Goal: Task Accomplishment & Management: Manage account settings

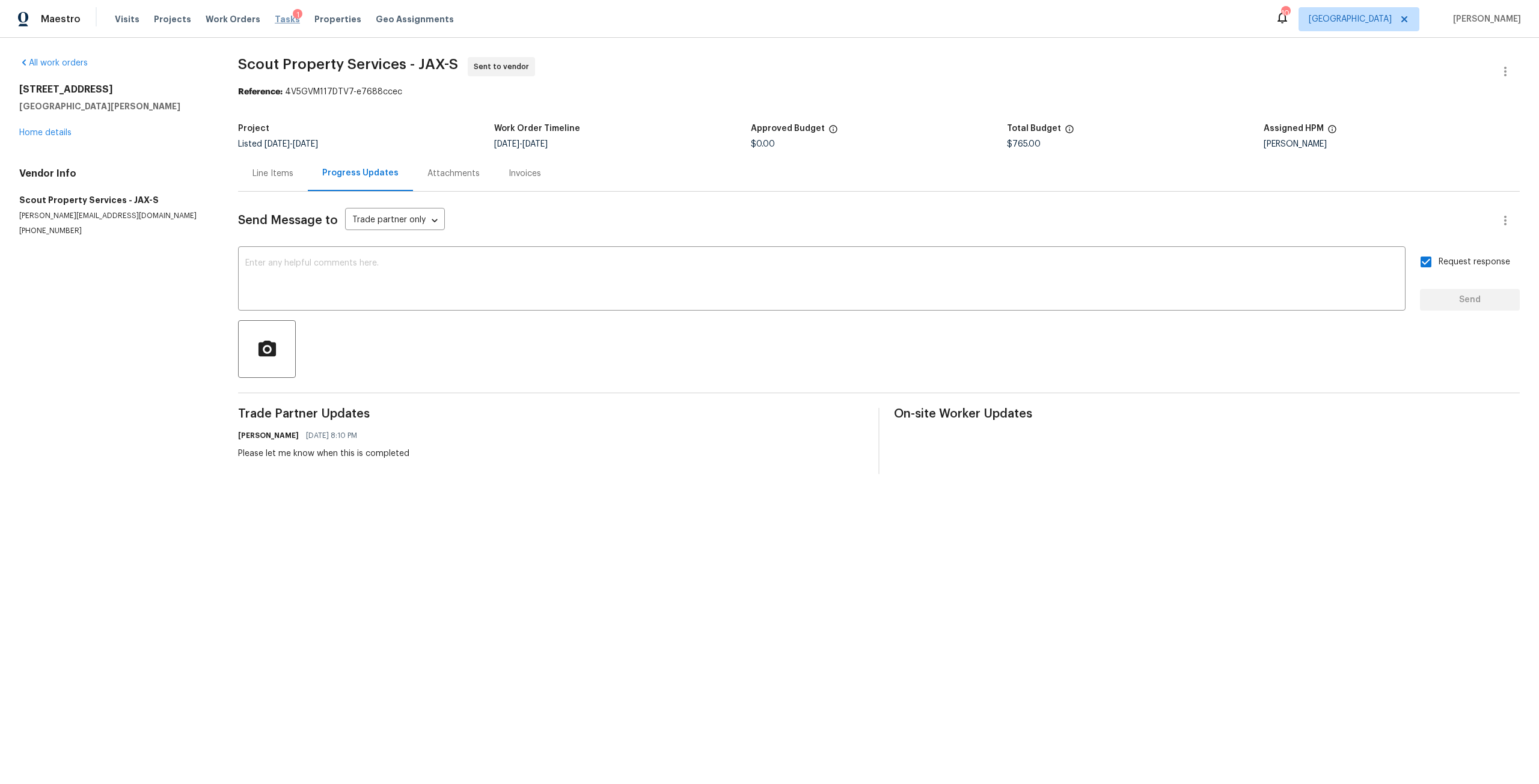
click at [275, 22] on span "Tasks" at bounding box center [287, 19] width 25 height 8
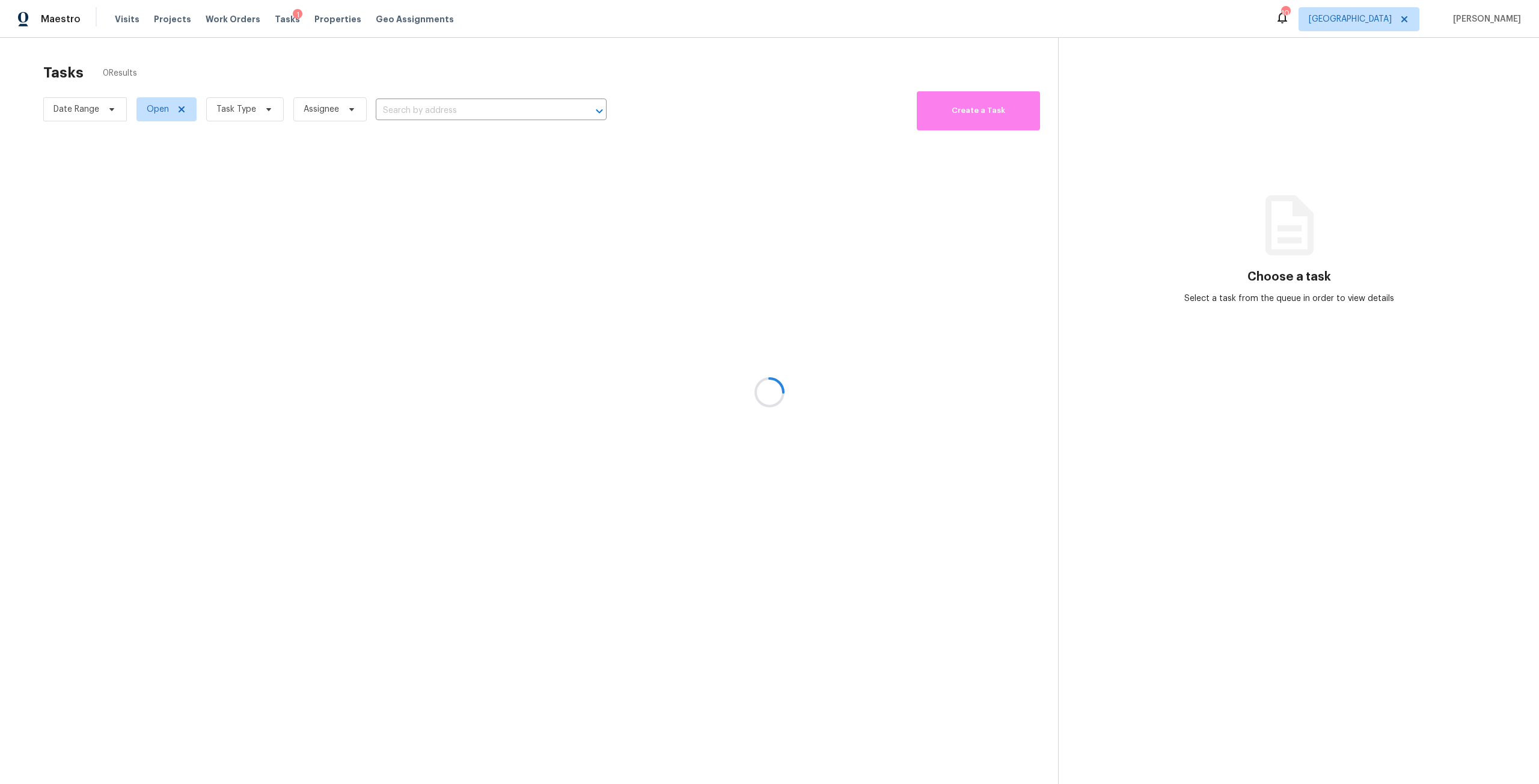
click at [267, 108] on div at bounding box center [770, 392] width 1539 height 784
click at [275, 116] on span "Task Type" at bounding box center [245, 108] width 77 height 24
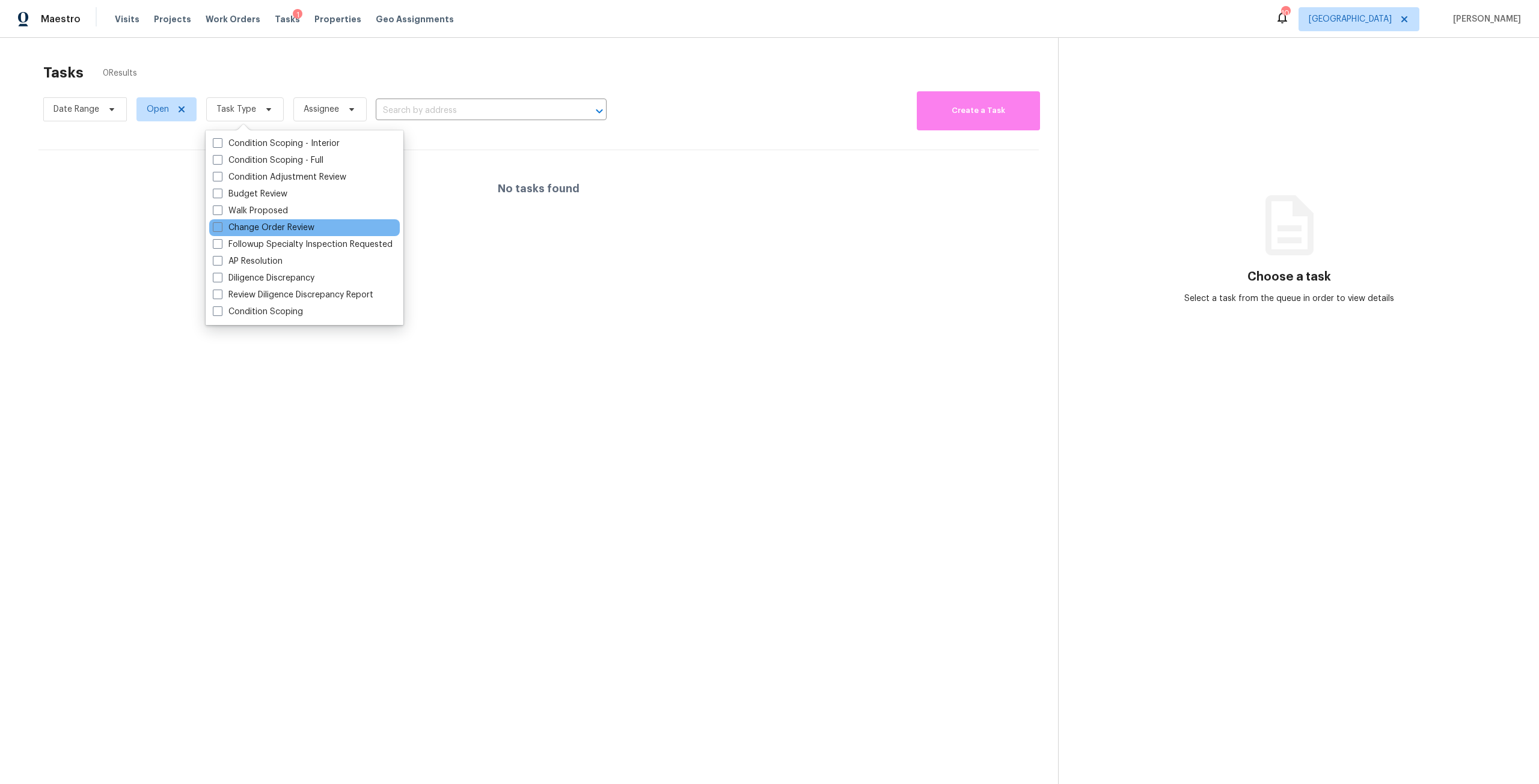
click at [284, 234] on div "Change Order Review" at bounding box center [304, 228] width 191 height 16
click at [280, 229] on label "Change Order Review" at bounding box center [264, 228] width 102 height 12
click at [220, 229] on input "Change Order Review" at bounding box center [217, 226] width 8 height 8
checkbox input "true"
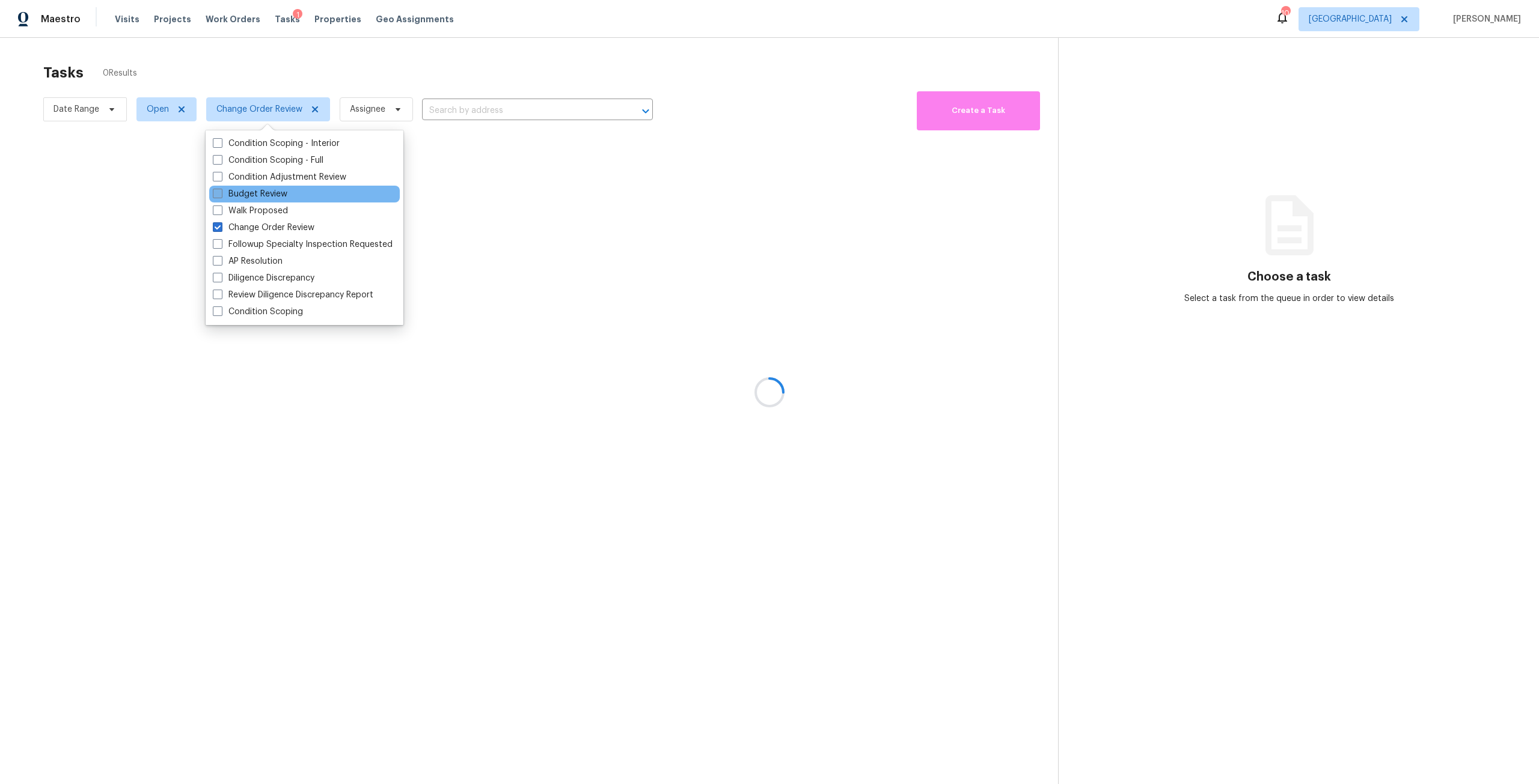
click at [253, 194] on label "Budget Review" at bounding box center [250, 194] width 75 height 12
click at [220, 194] on input "Budget Review" at bounding box center [217, 192] width 8 height 8
checkbox input "true"
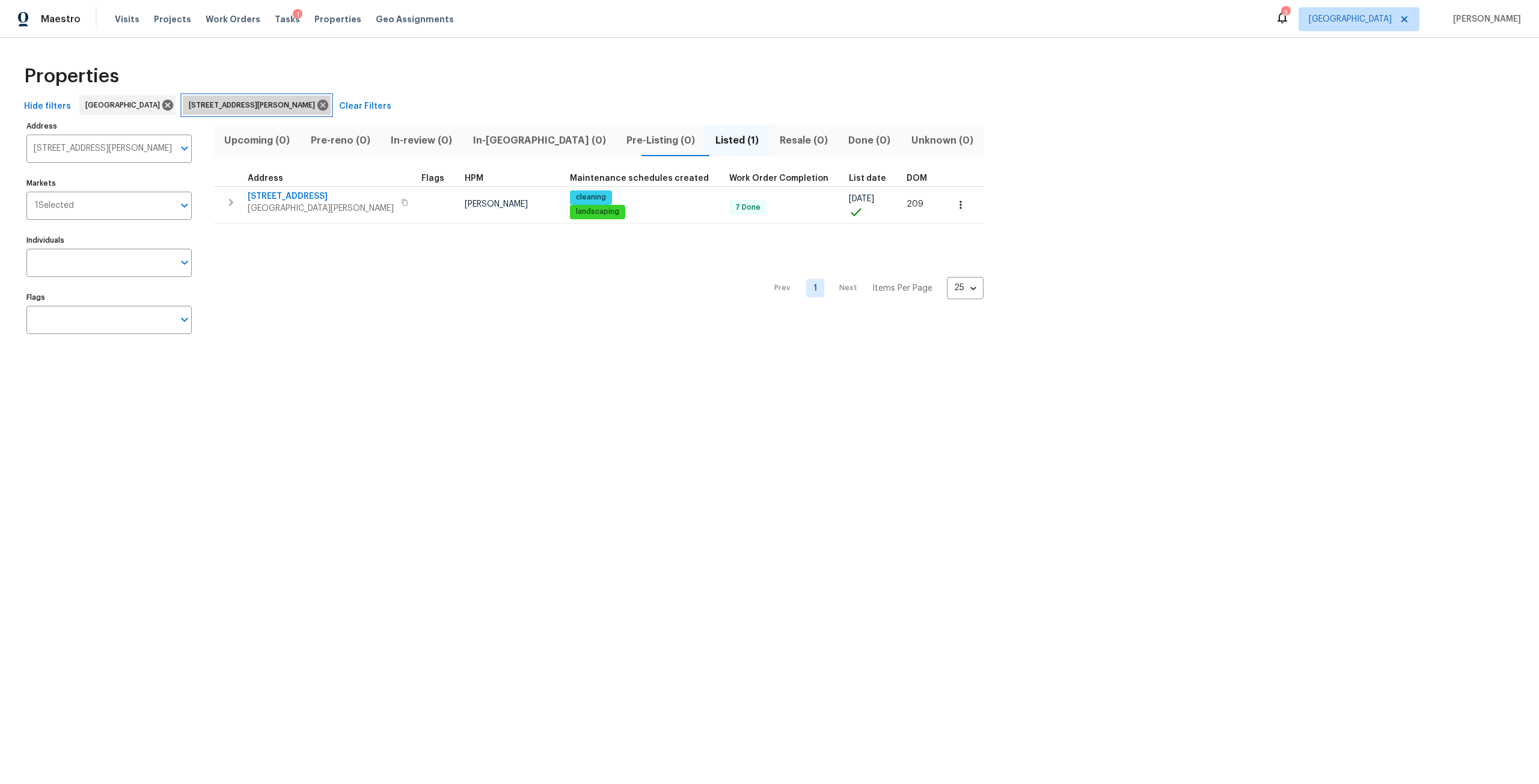
click at [317, 107] on icon at bounding box center [323, 105] width 13 height 13
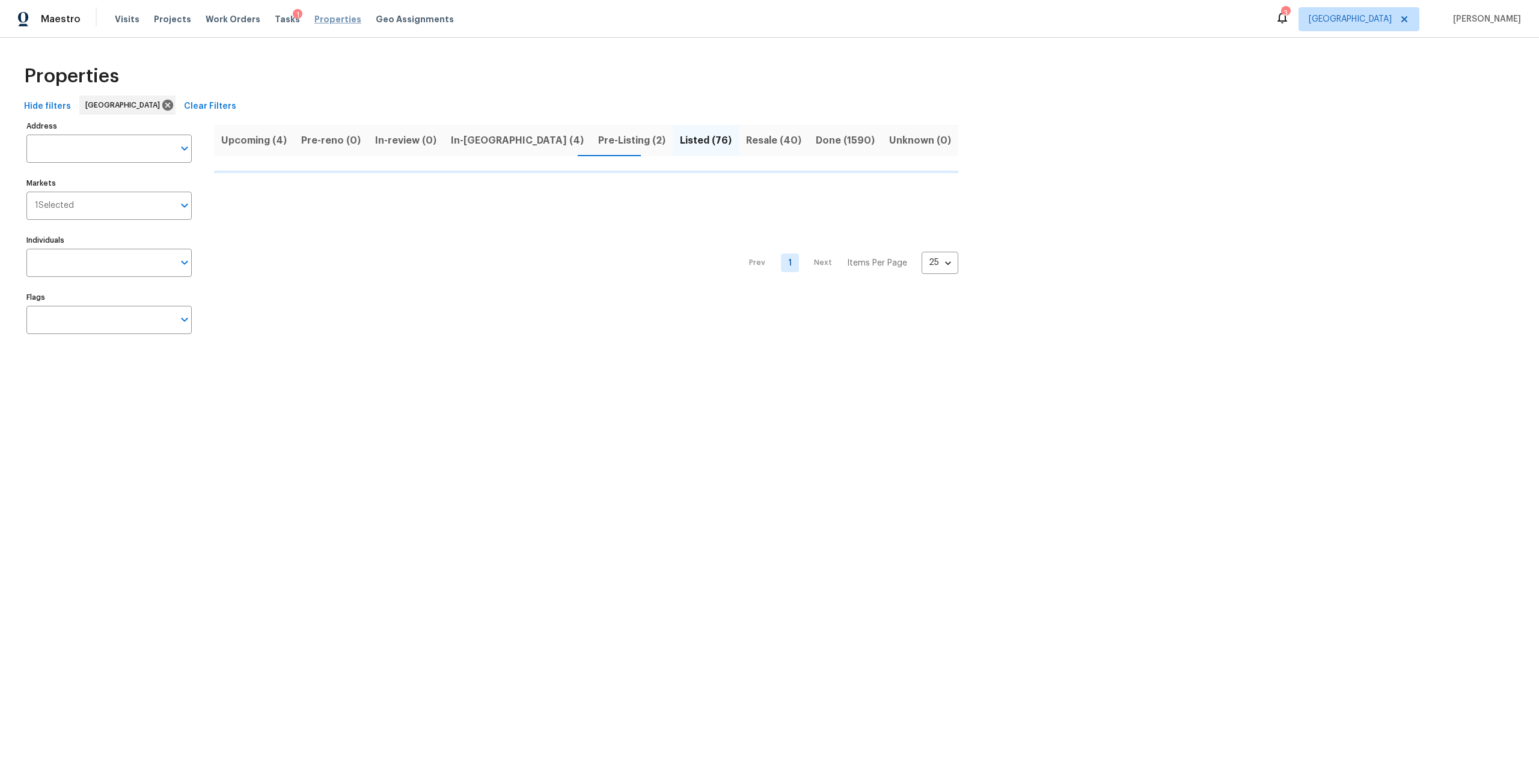
click at [320, 20] on span "Properties" at bounding box center [337, 19] width 47 height 12
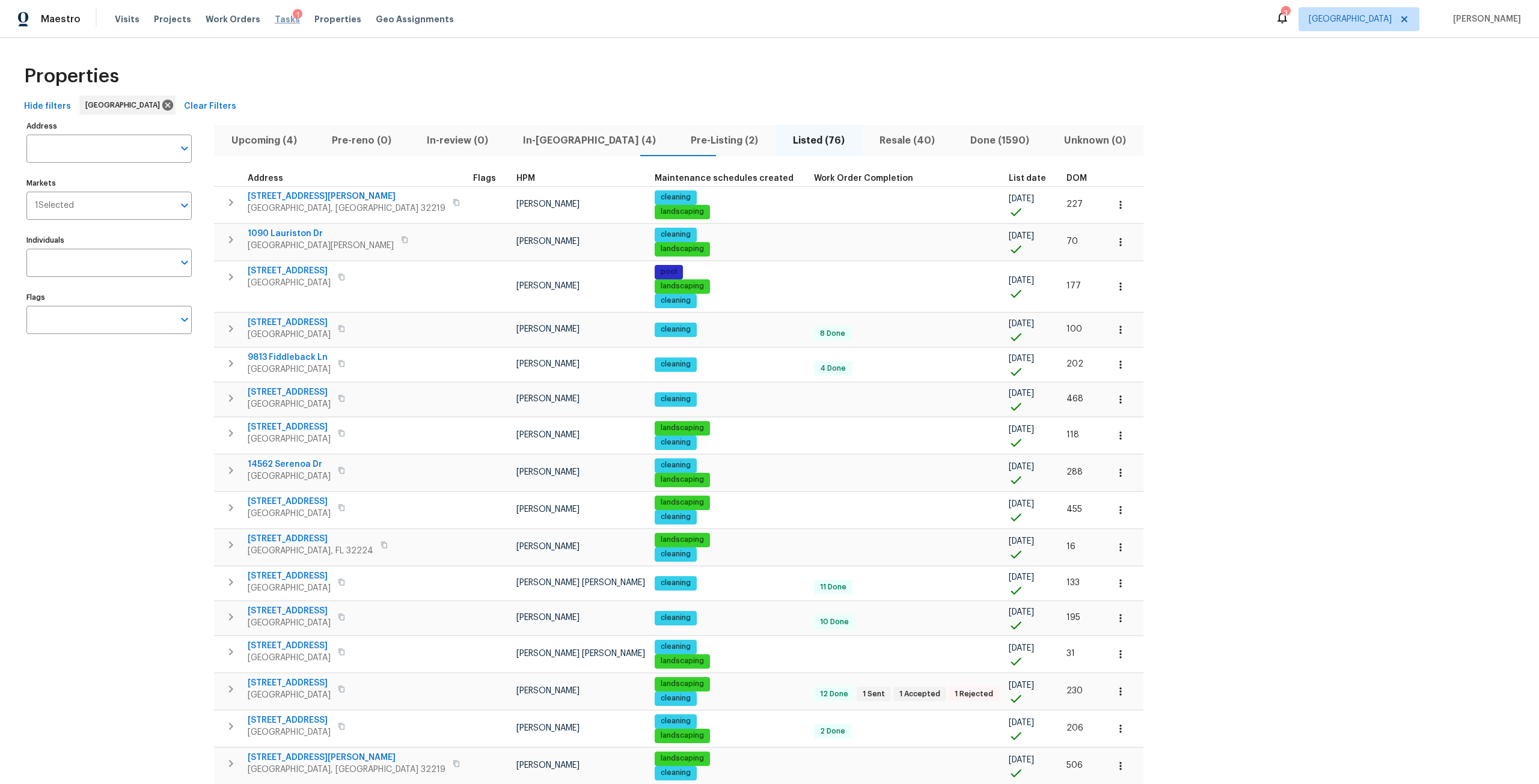
click at [275, 21] on span "Tasks" at bounding box center [287, 19] width 25 height 8
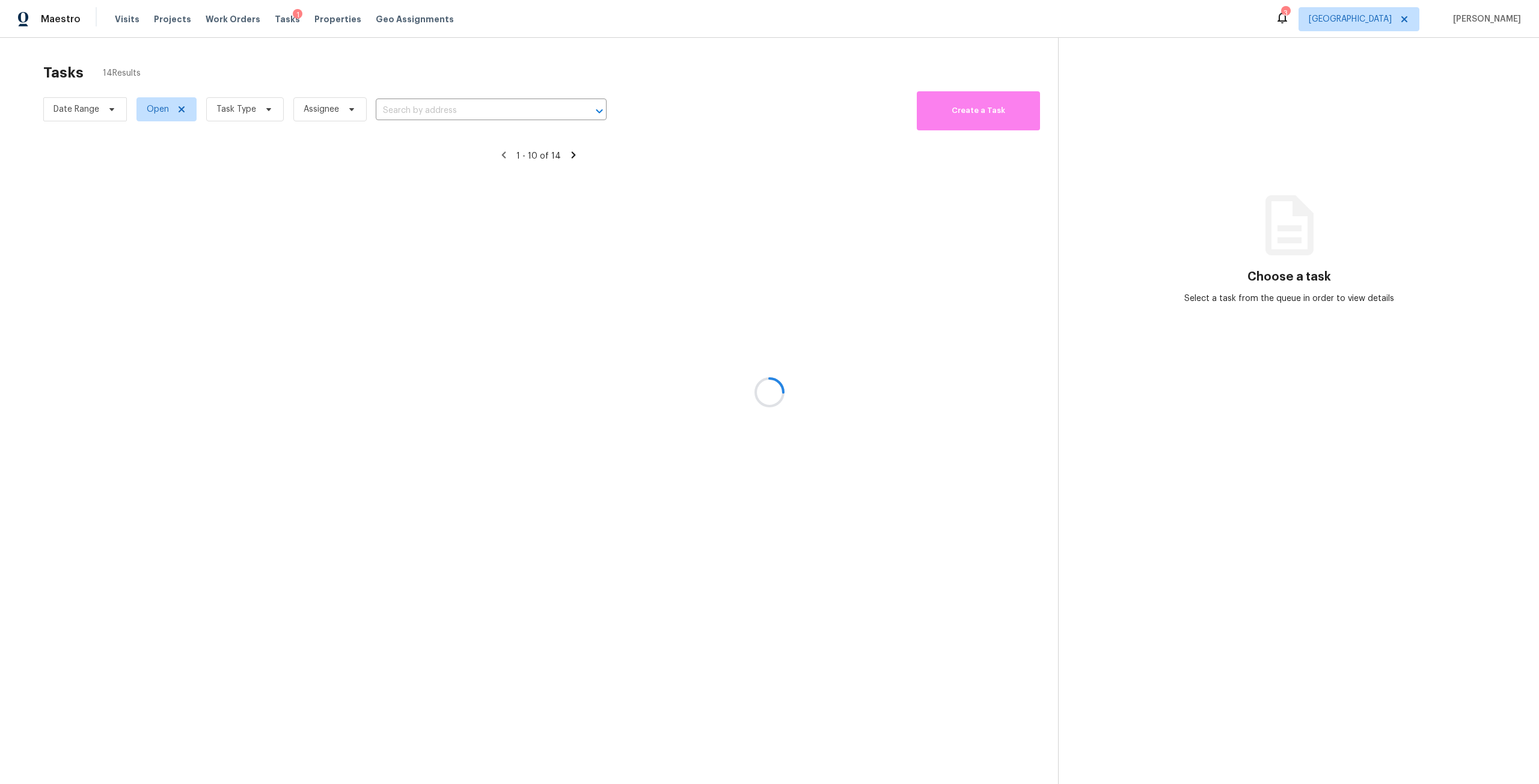
click at [262, 108] on div at bounding box center [770, 392] width 1539 height 784
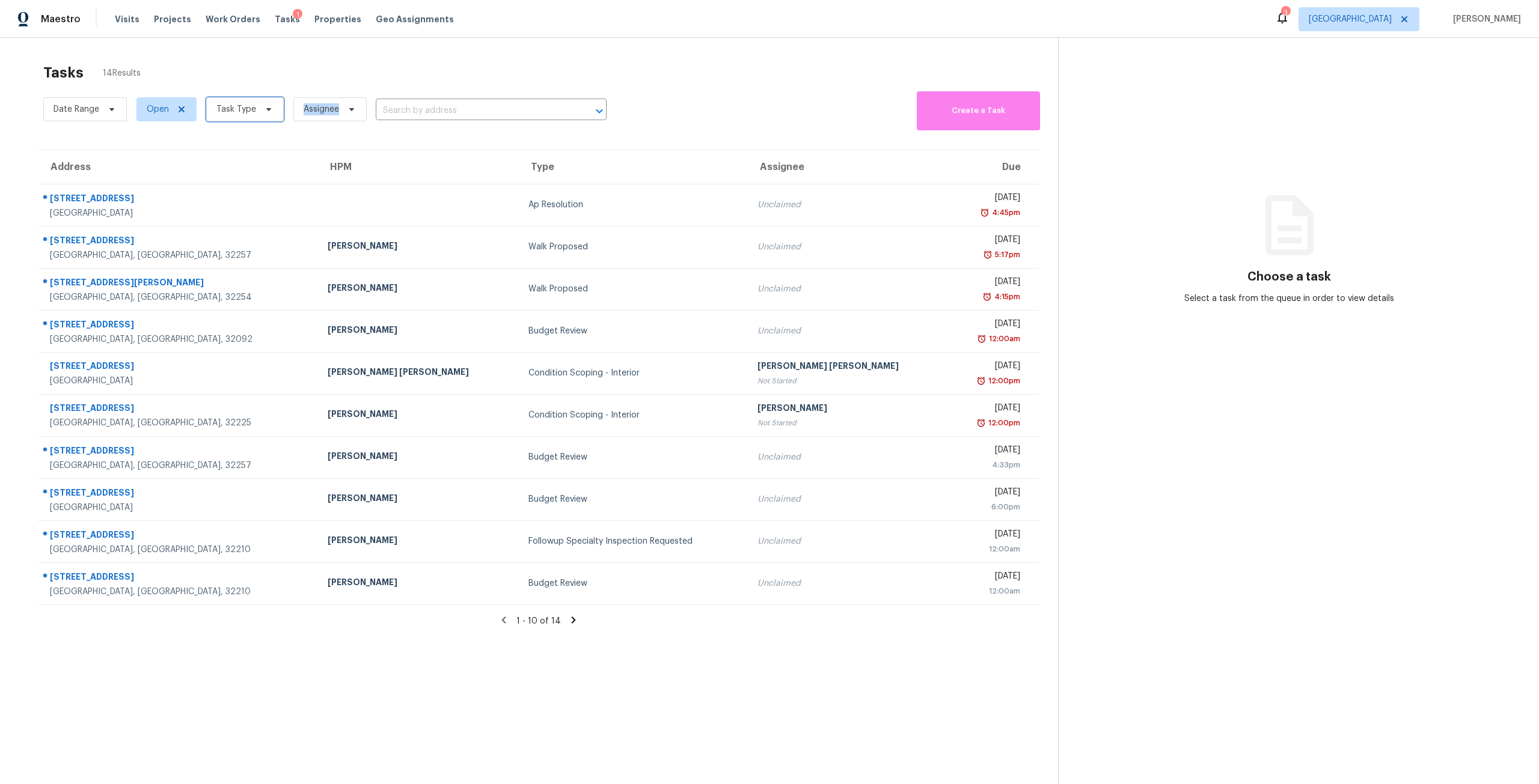
click at [264, 108] on icon at bounding box center [269, 109] width 10 height 10
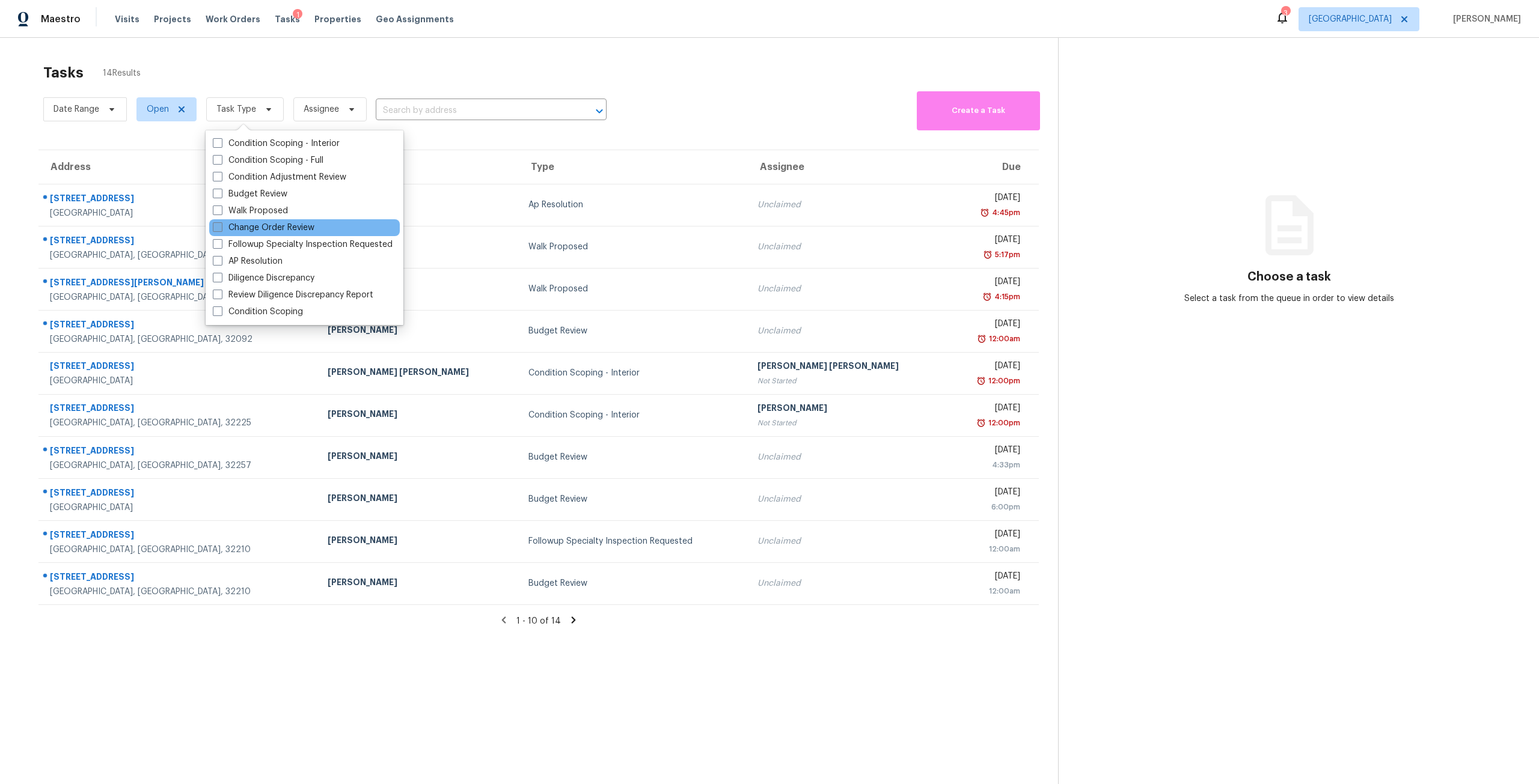
click at [286, 233] on label "Change Order Review" at bounding box center [264, 228] width 102 height 12
click at [220, 229] on input "Change Order Review" at bounding box center [217, 226] width 8 height 8
checkbox input "true"
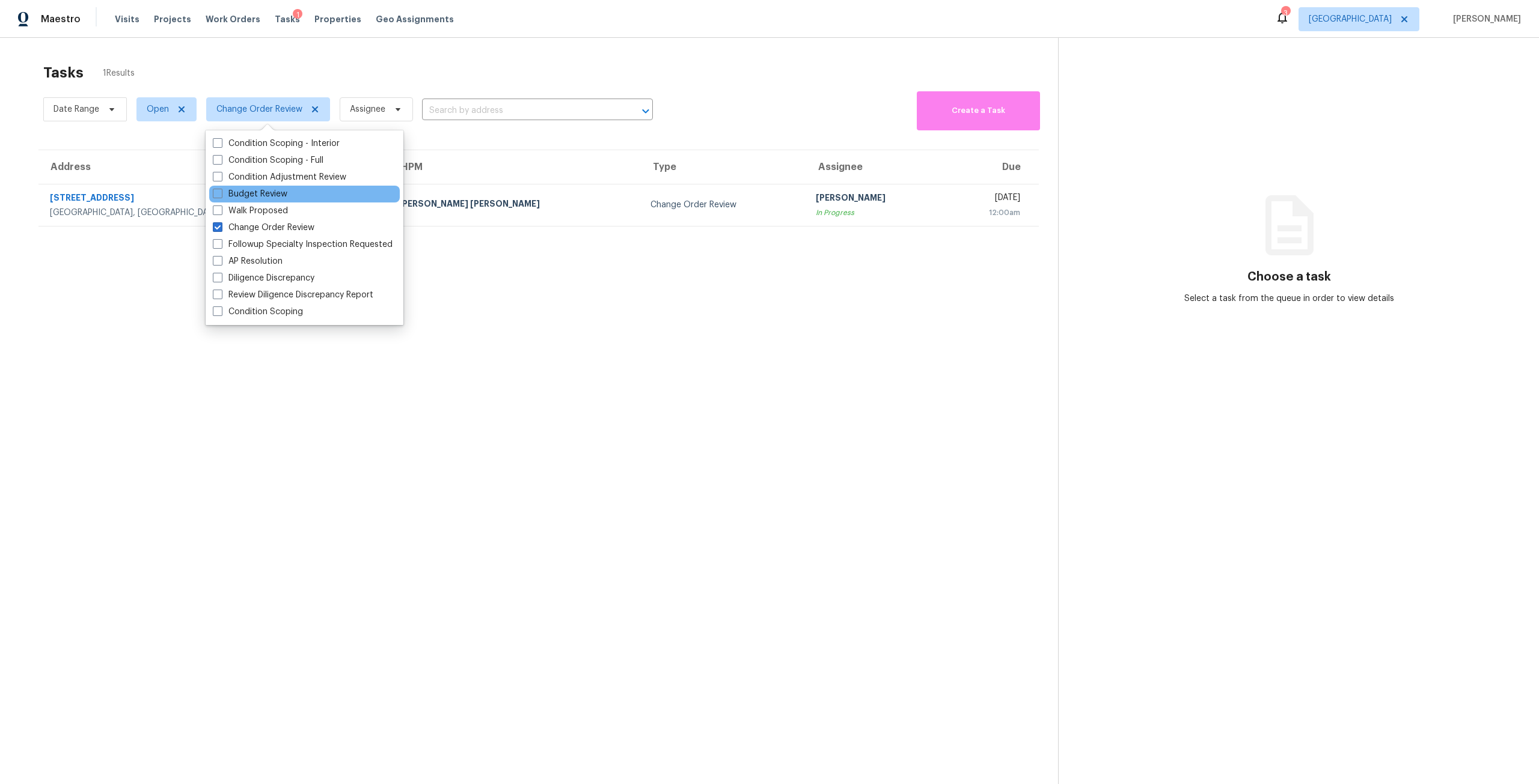
click at [292, 190] on div "Budget Review" at bounding box center [304, 194] width 191 height 16
click at [278, 190] on label "Budget Review" at bounding box center [250, 194] width 75 height 12
click at [220, 190] on input "Budget Review" at bounding box center [217, 192] width 8 height 8
checkbox input "true"
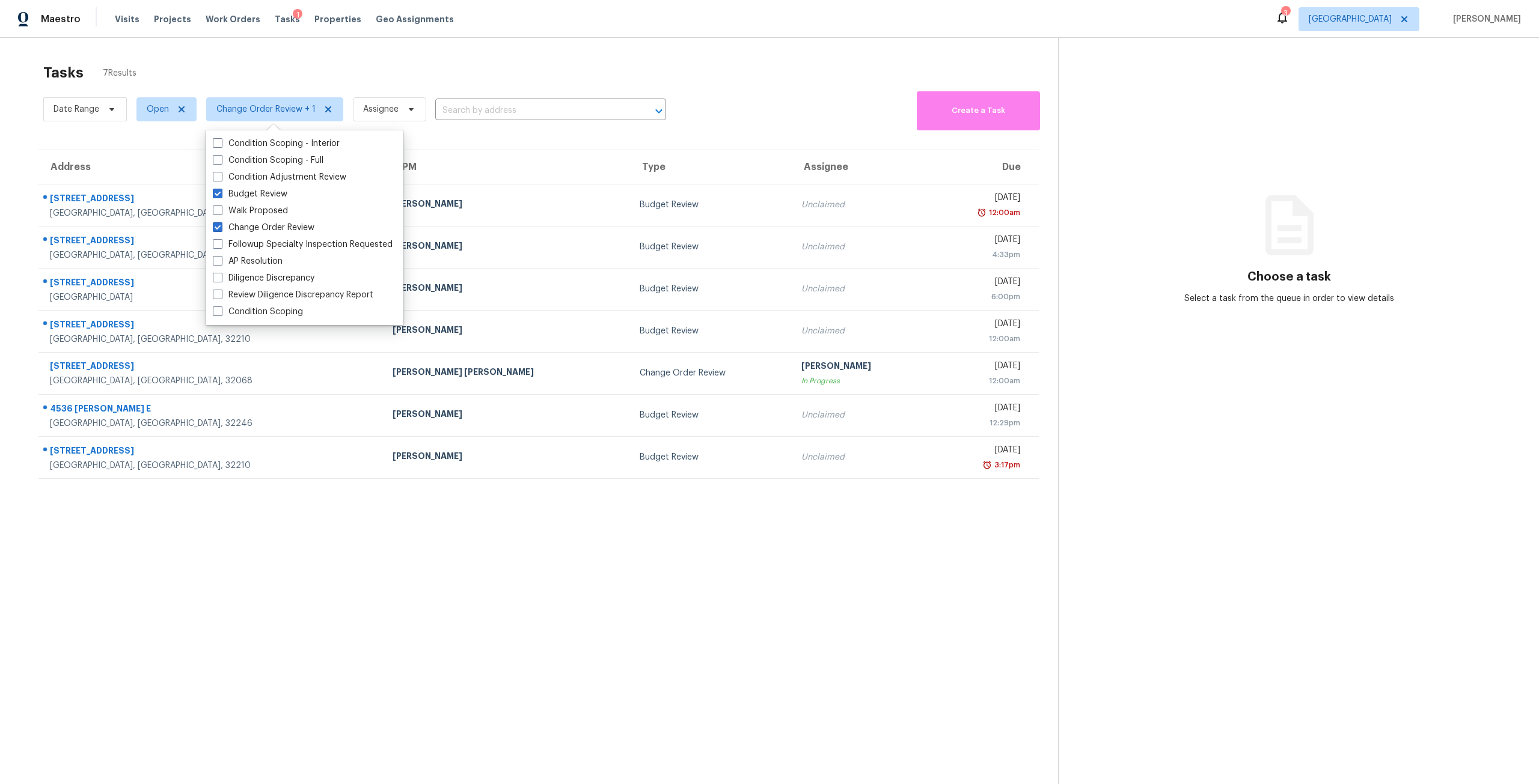
click at [656, 565] on section "Tasks 7 Results Date Range Open Change Order Review + 1 Assignee ​ Create a Tas…" at bounding box center [538, 439] width 1038 height 765
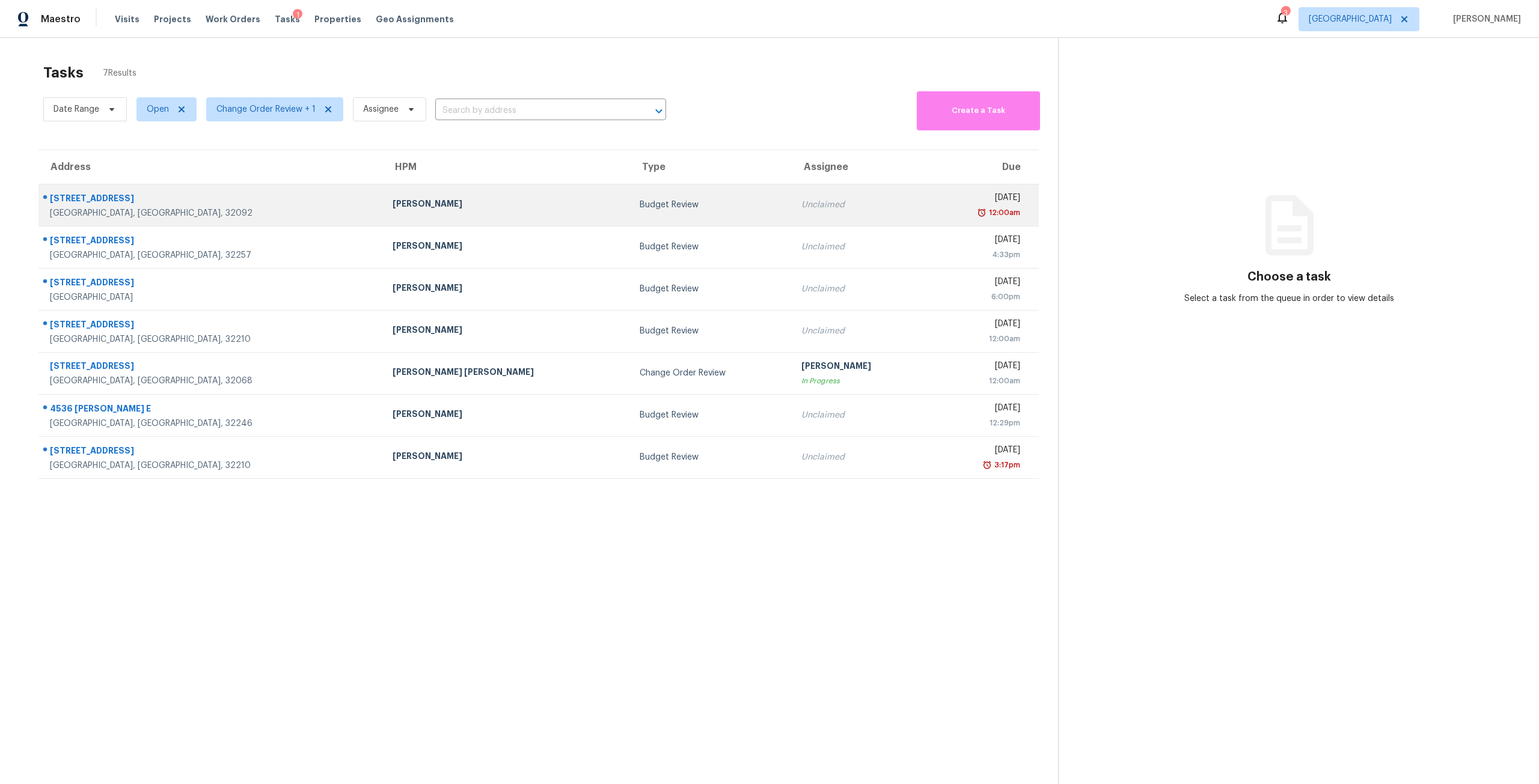
click at [792, 214] on td "Unclaimed" at bounding box center [860, 205] width 137 height 42
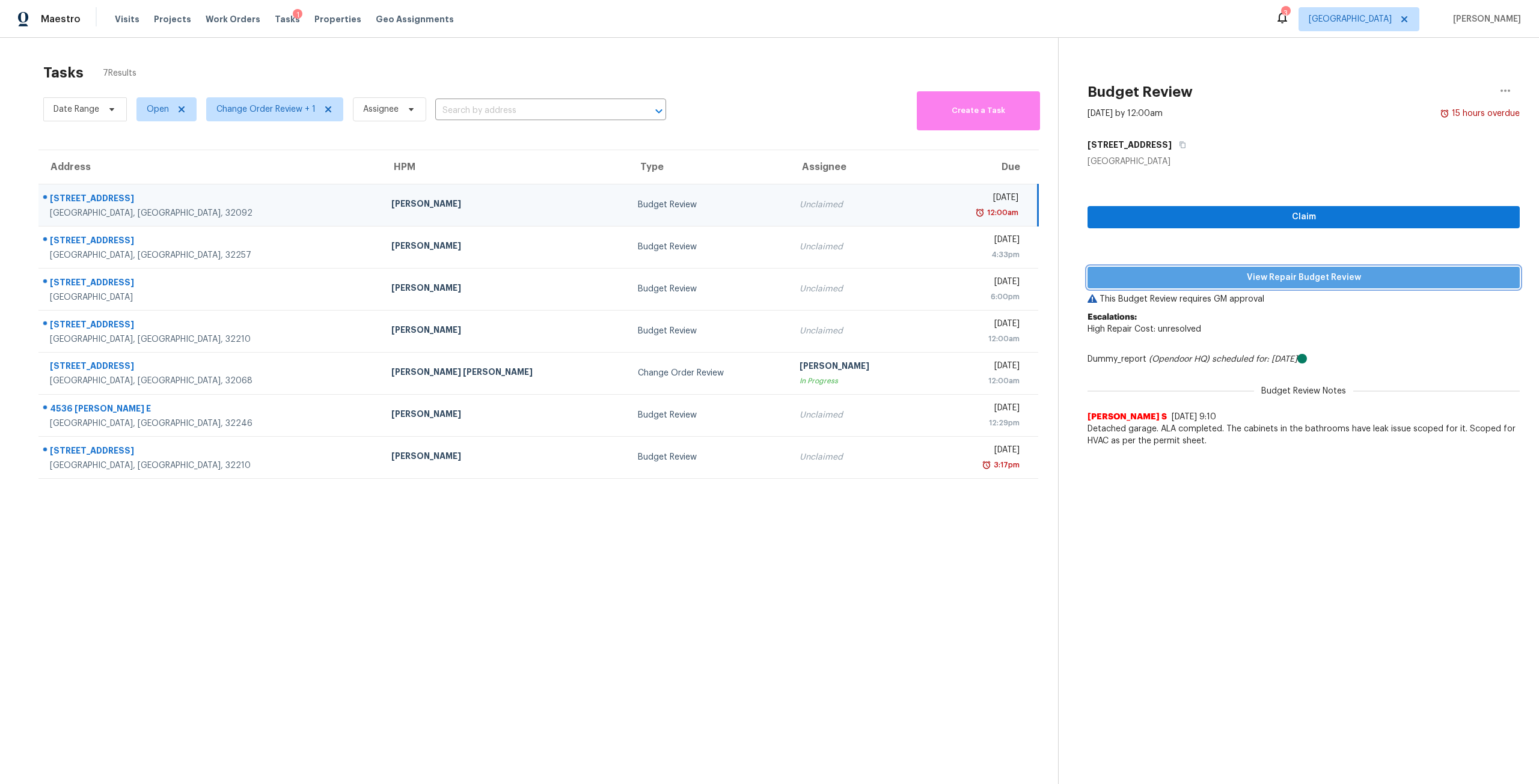
click at [1190, 269] on button "View Repair Budget Review" at bounding box center [1304, 278] width 432 height 22
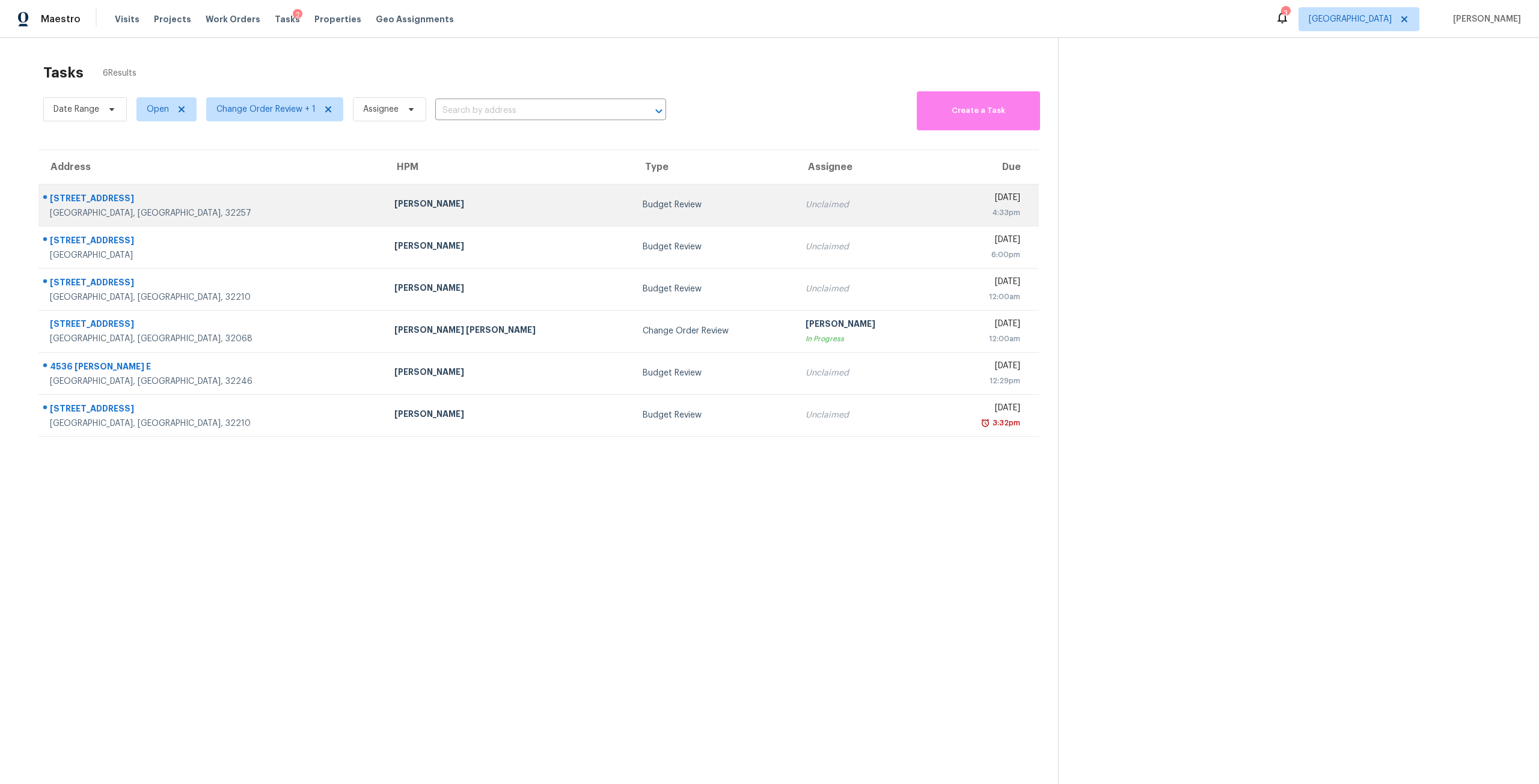
click at [806, 206] on div "Unclaimed" at bounding box center [865, 205] width 118 height 12
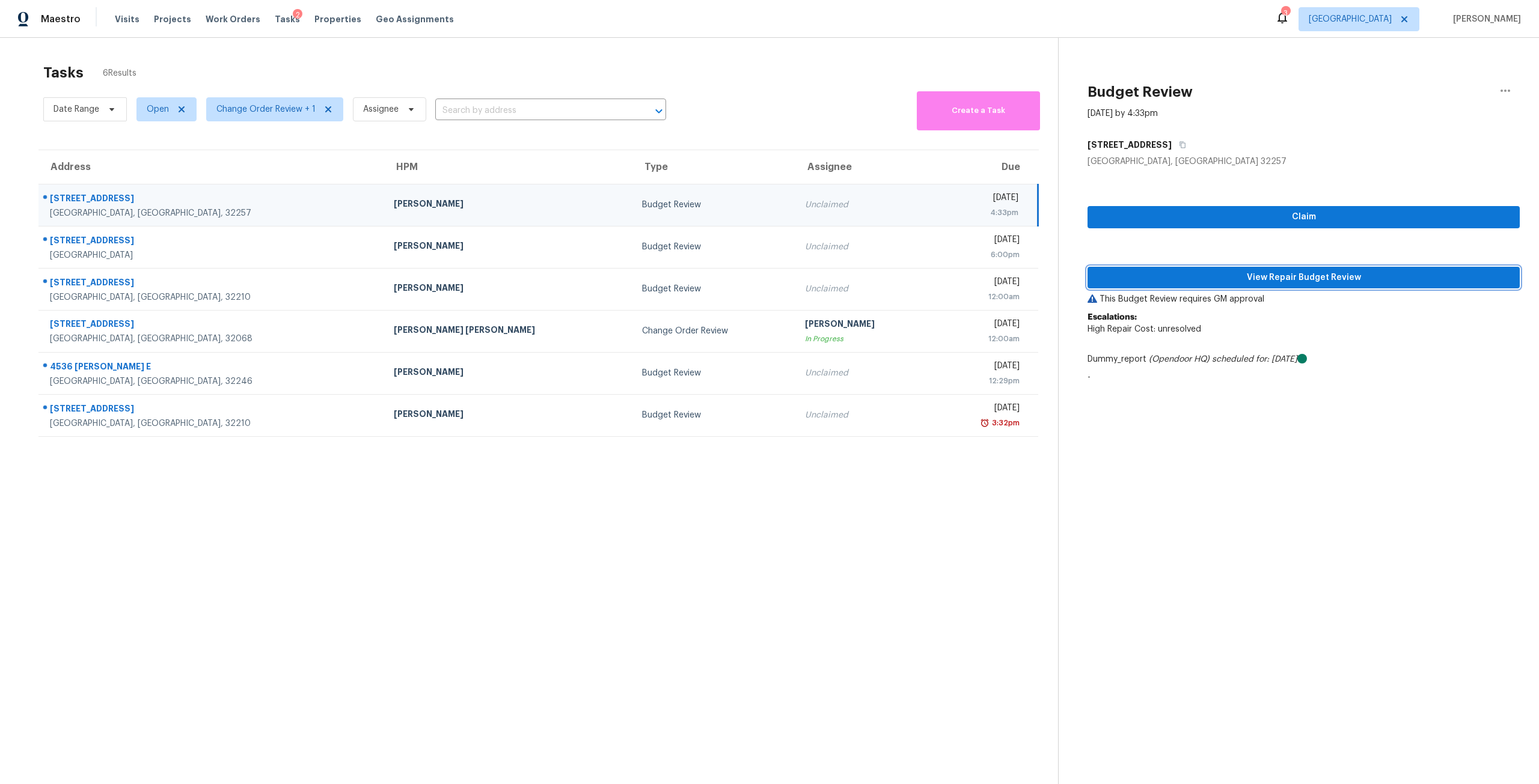
click at [1245, 271] on span "View Repair Budget Review" at bounding box center [1303, 278] width 413 height 15
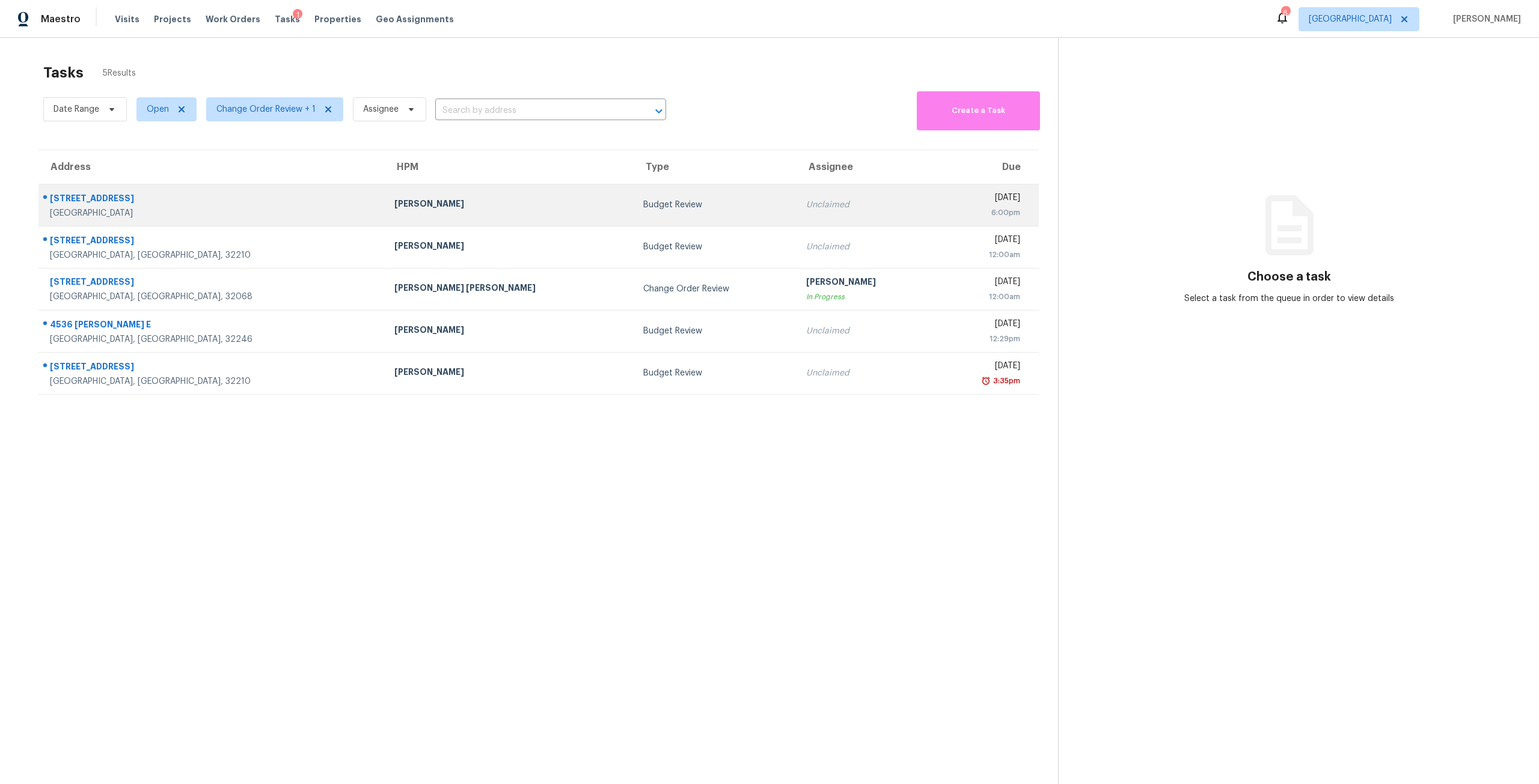
click at [806, 209] on div "Unclaimed" at bounding box center [865, 205] width 118 height 12
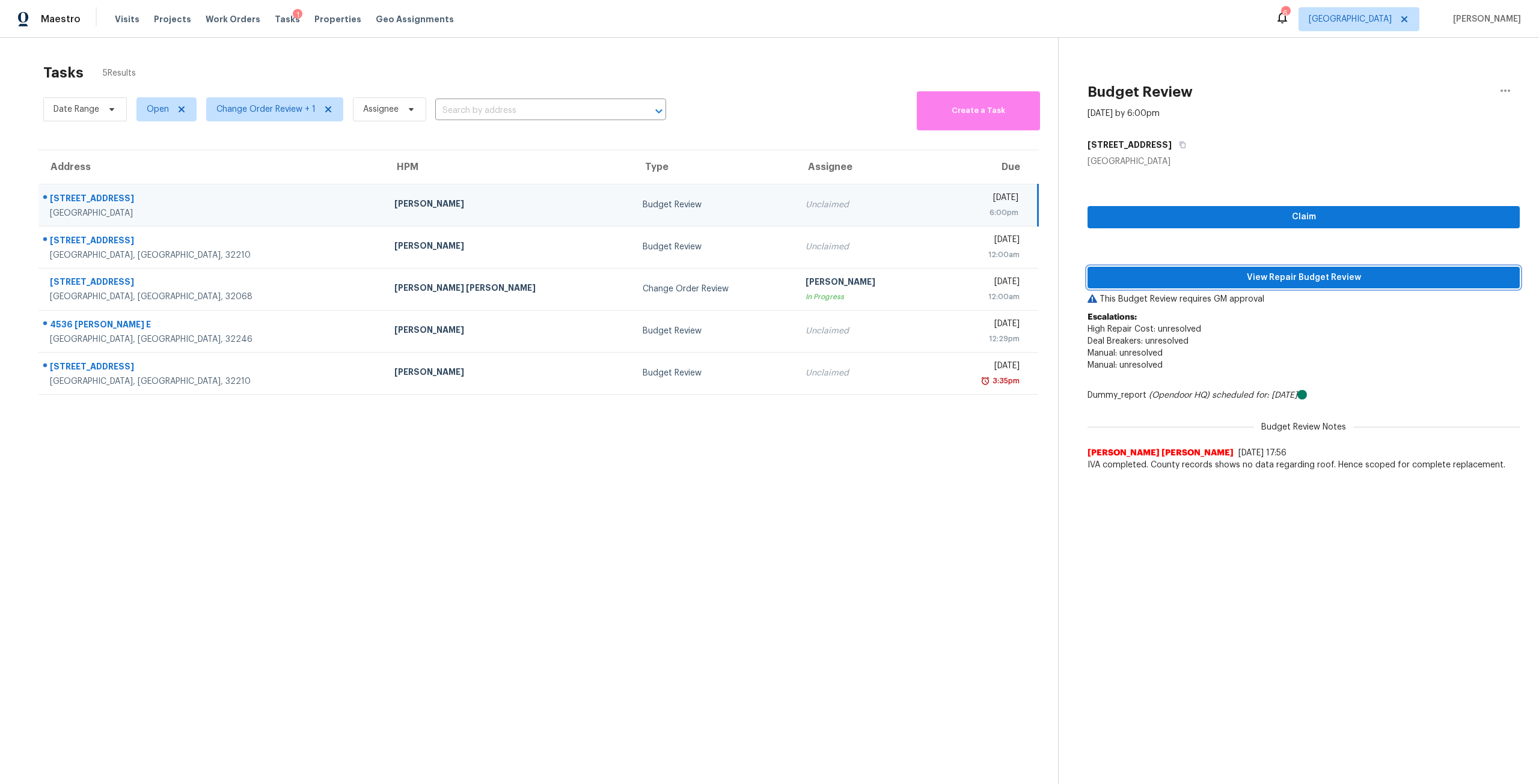
click at [1357, 284] on span "View Repair Budget Review" at bounding box center [1303, 278] width 413 height 15
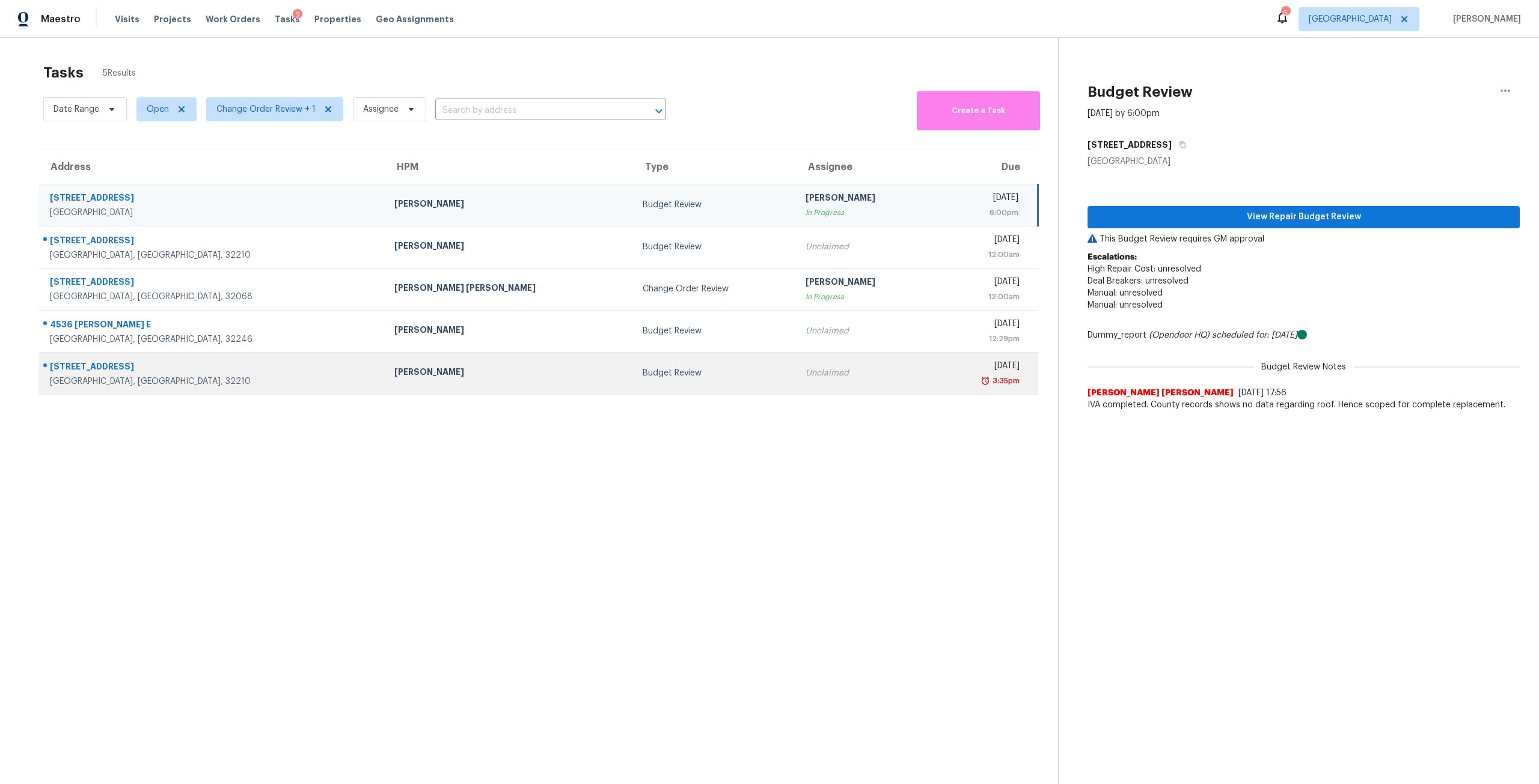
click at [796, 380] on td "Unclaimed" at bounding box center [864, 372] width 137 height 42
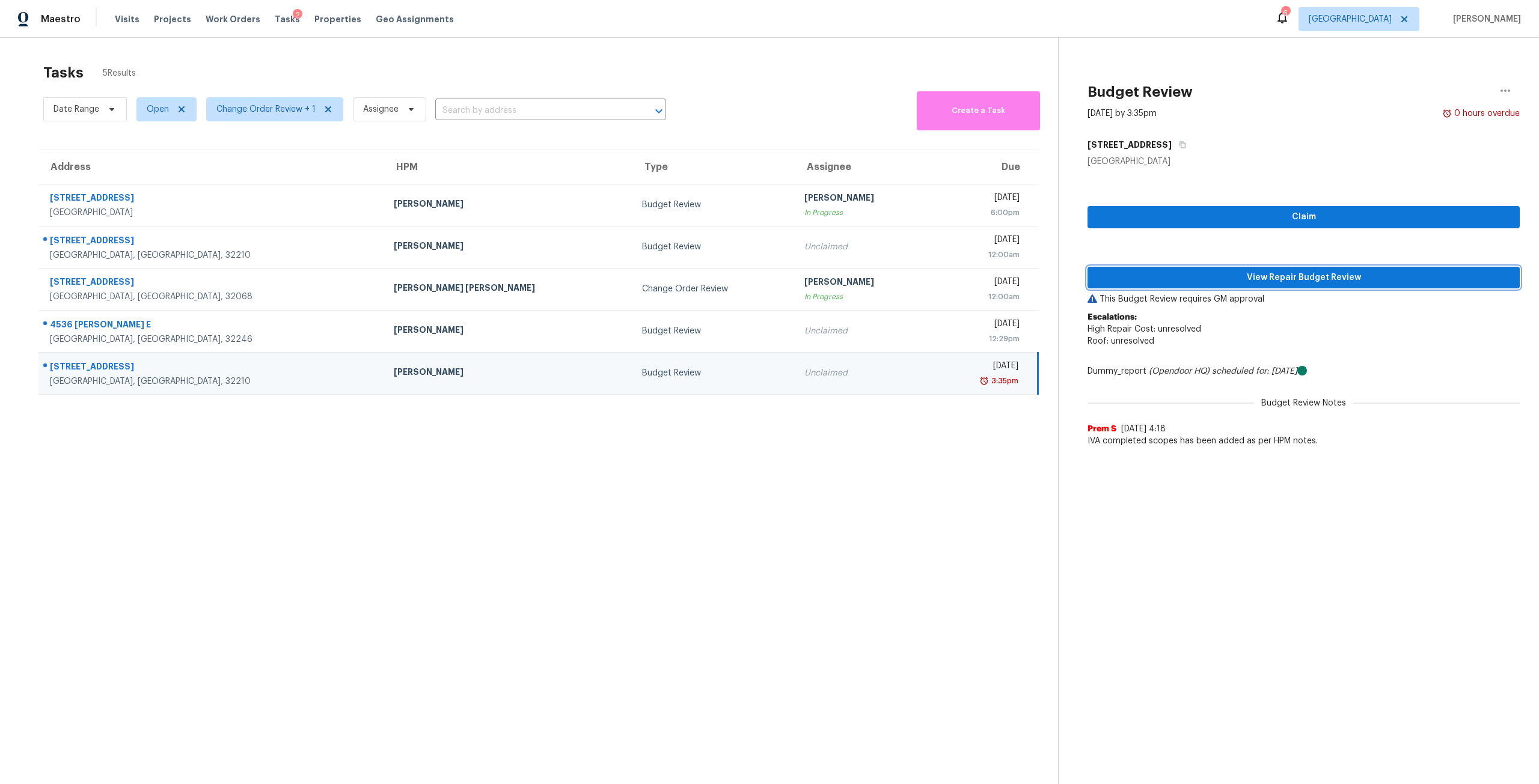
click at [1238, 274] on span "View Repair Budget Review" at bounding box center [1303, 278] width 413 height 15
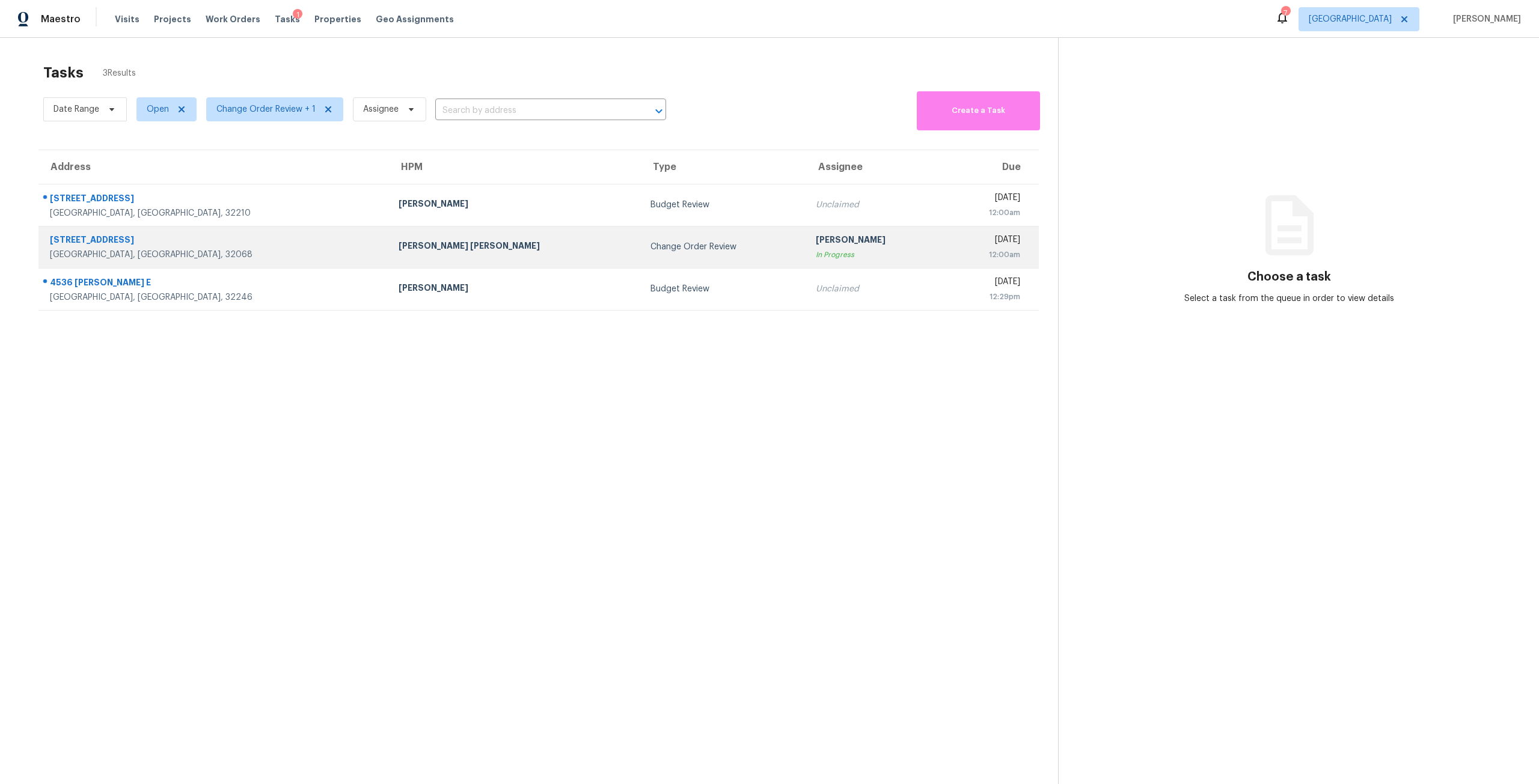
click at [650, 248] on div "Change Order Review" at bounding box center [723, 247] width 146 height 12
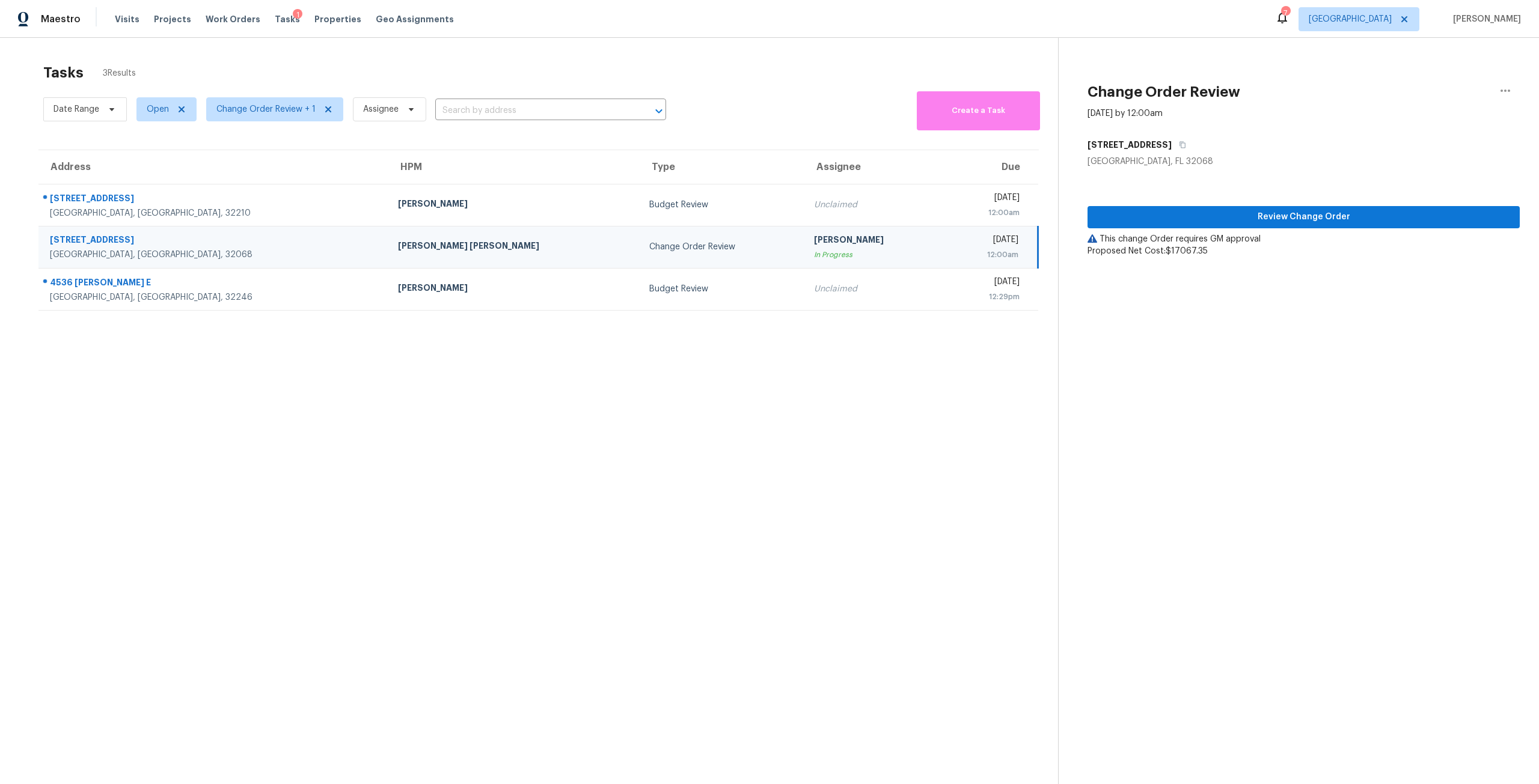
click at [1317, 202] on div "Review Change Order This change Order requires GM approval Proposed Net Cost: $…" at bounding box center [1304, 212] width 432 height 90
click at [1319, 220] on span "Review Change Order" at bounding box center [1303, 217] width 413 height 15
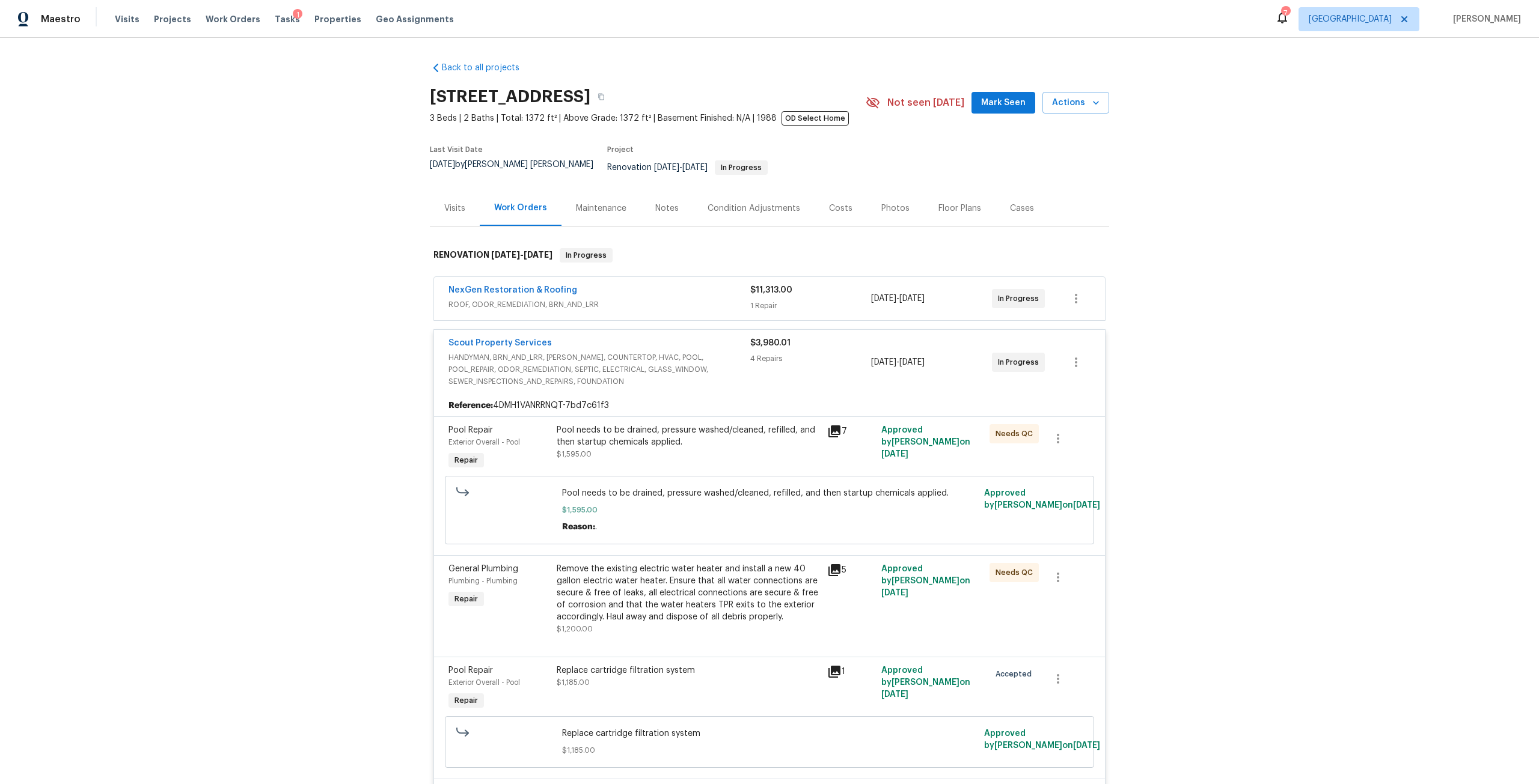
click at [609, 298] on span "ROOF, ODOR_REMEDIATION, BRN_AND_LRR" at bounding box center [598, 304] width 302 height 12
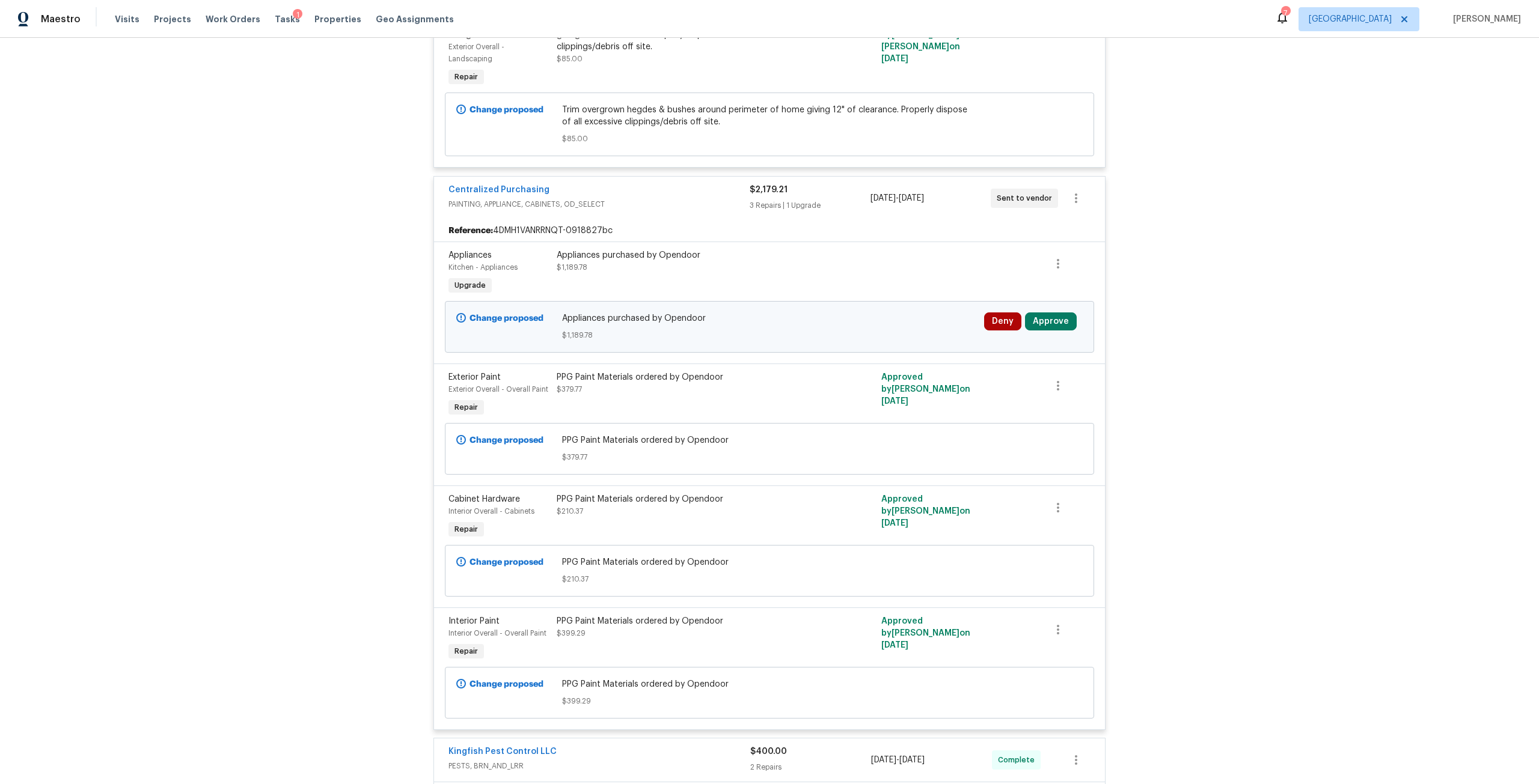
scroll to position [7372, 0]
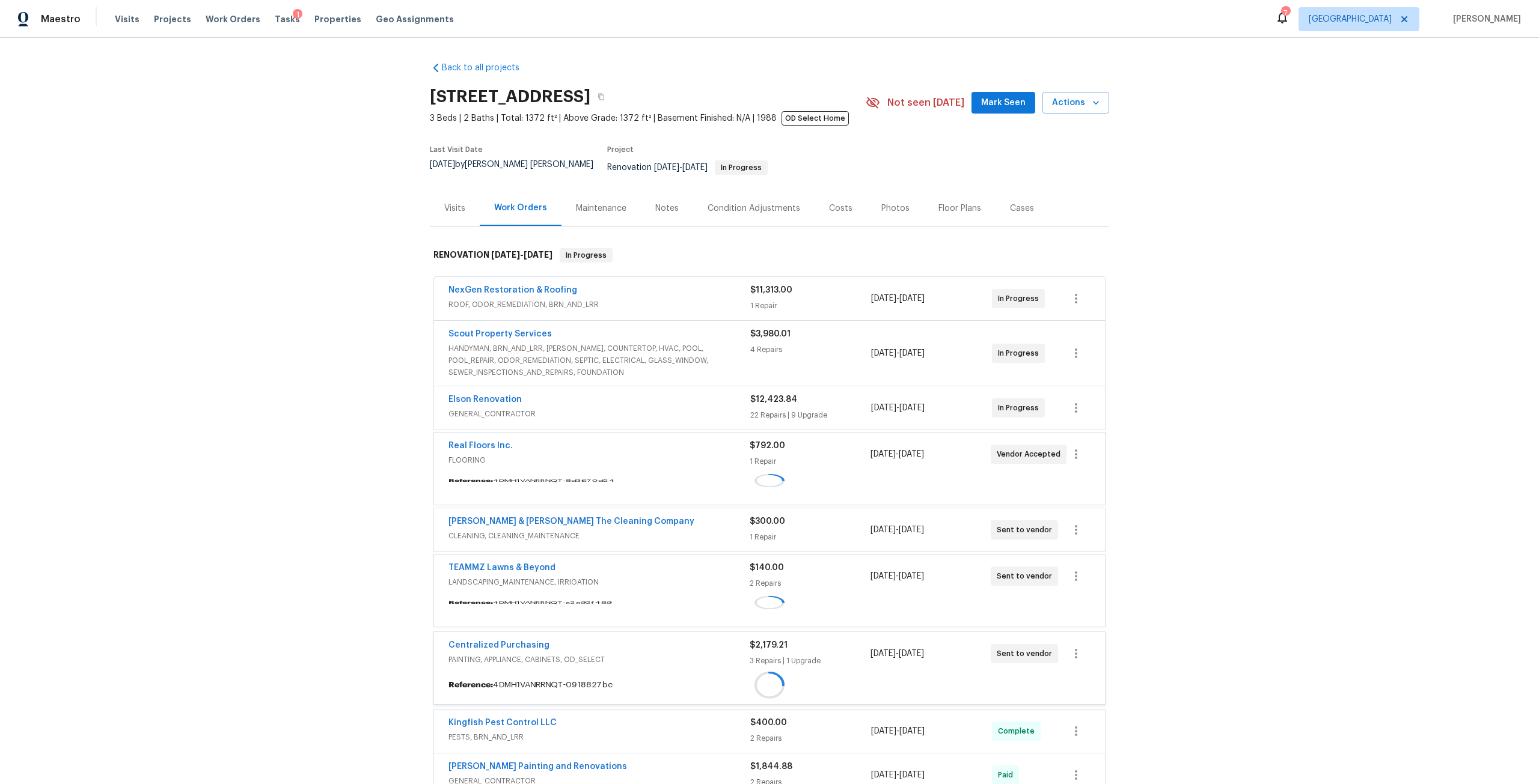
click at [293, 16] on div "1" at bounding box center [298, 15] width 10 height 12
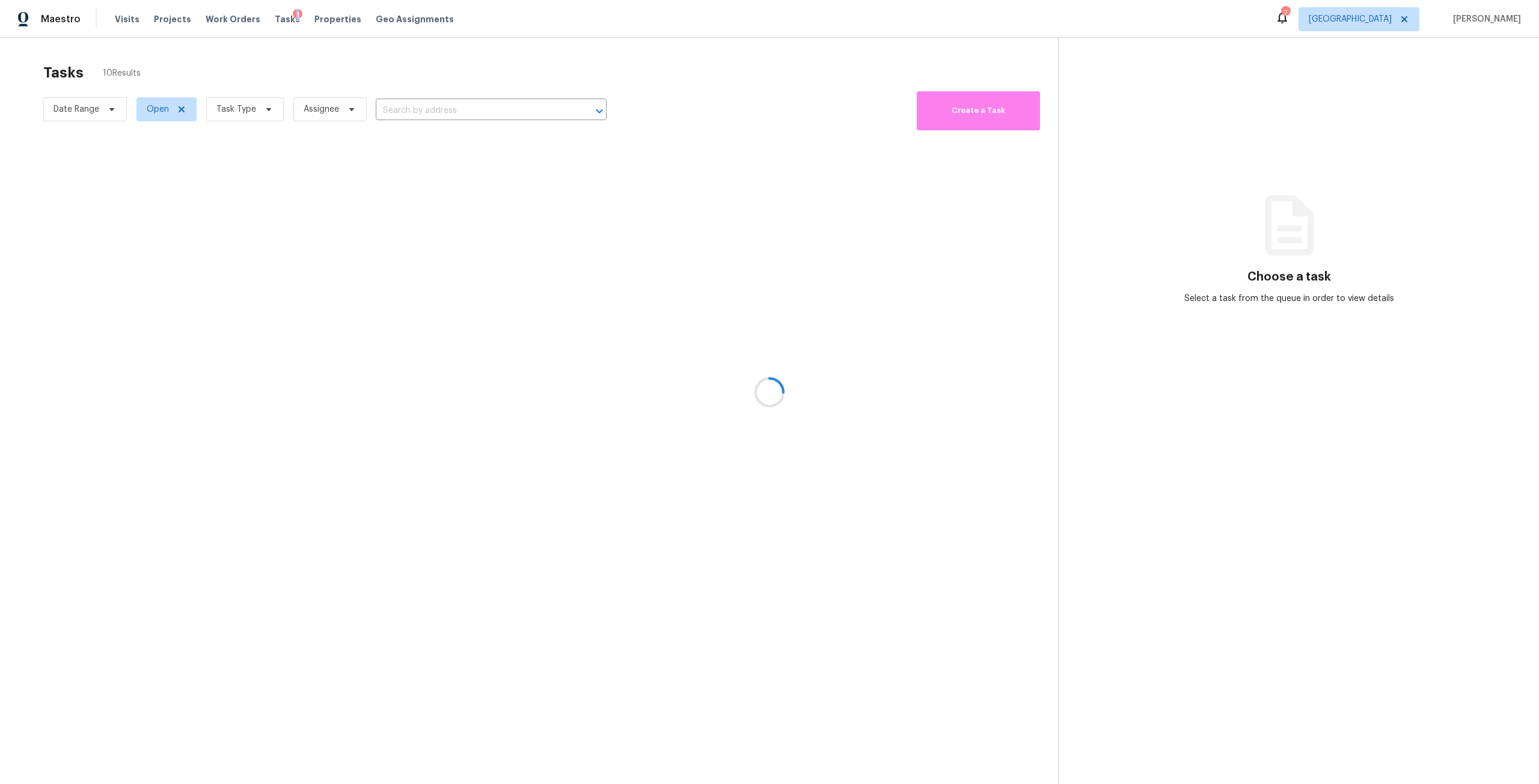
click at [293, 16] on div "1" at bounding box center [298, 15] width 10 height 12
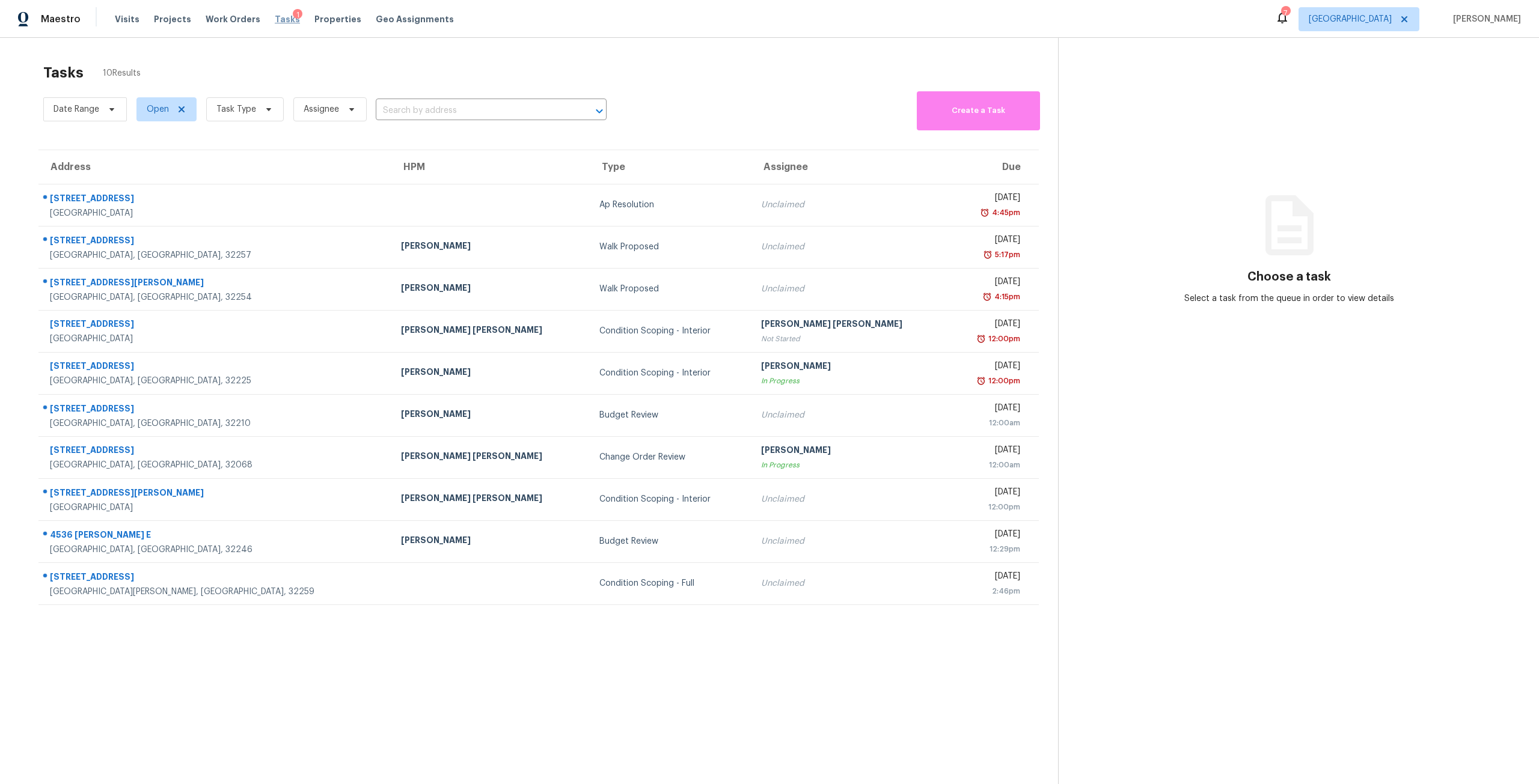
click at [275, 23] on span "Tasks" at bounding box center [287, 19] width 25 height 8
click at [243, 101] on span "Task Type" at bounding box center [245, 108] width 77 height 24
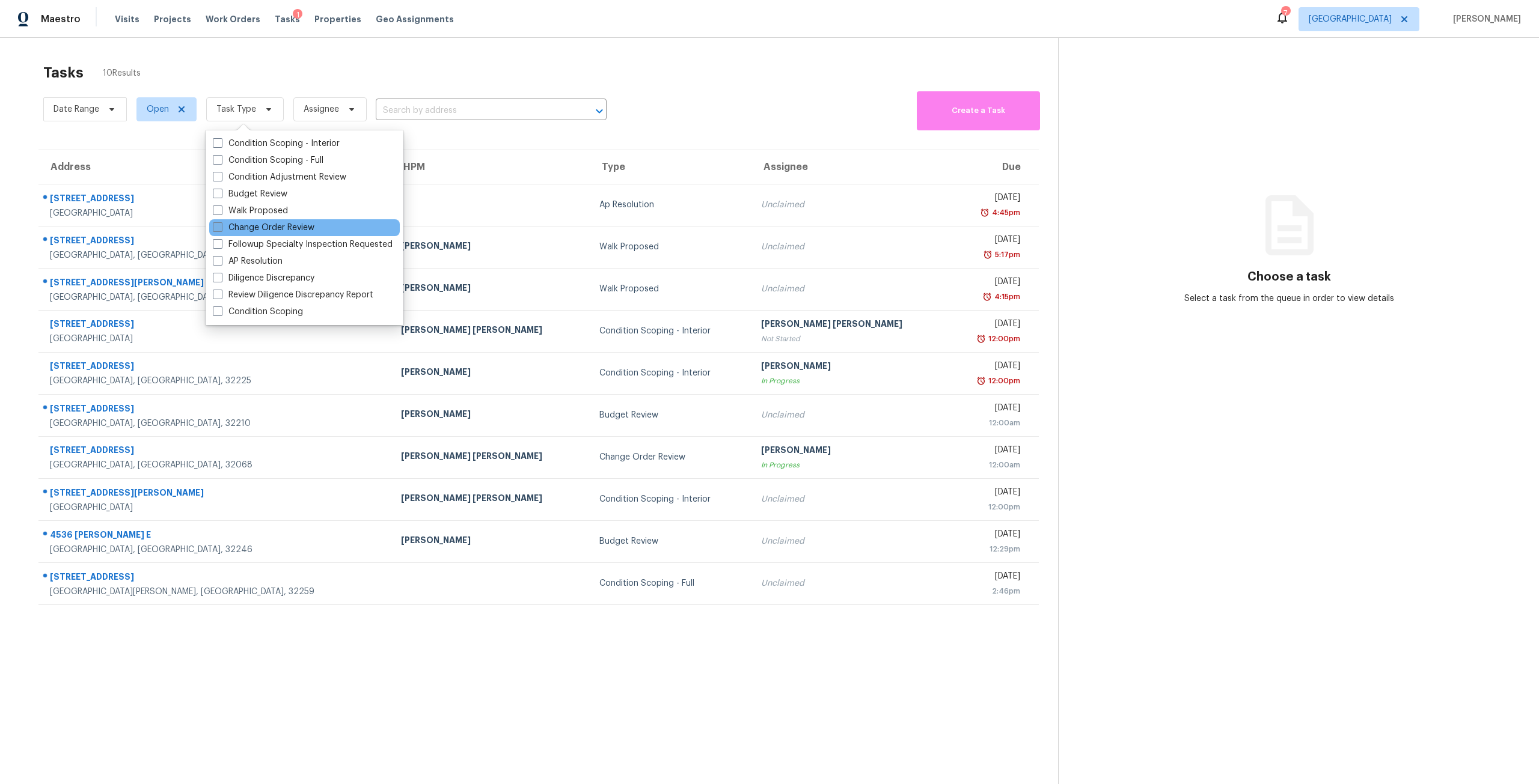
click at [265, 230] on label "Change Order Review" at bounding box center [264, 228] width 102 height 12
click at [220, 229] on input "Change Order Review" at bounding box center [217, 226] width 8 height 8
checkbox input "true"
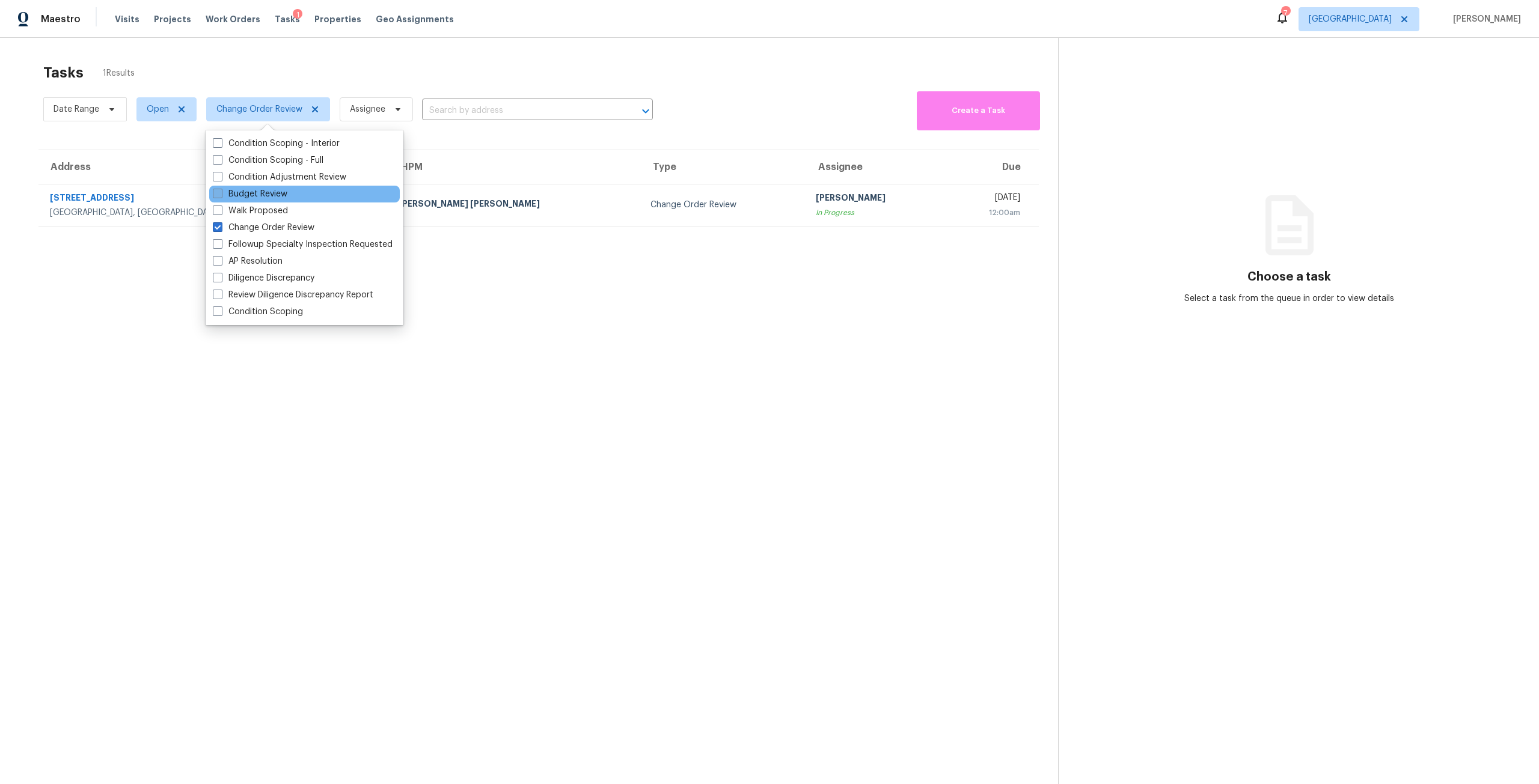
click at [270, 195] on label "Budget Review" at bounding box center [250, 194] width 75 height 12
click at [220, 195] on input "Budget Review" at bounding box center [217, 192] width 8 height 8
checkbox input "true"
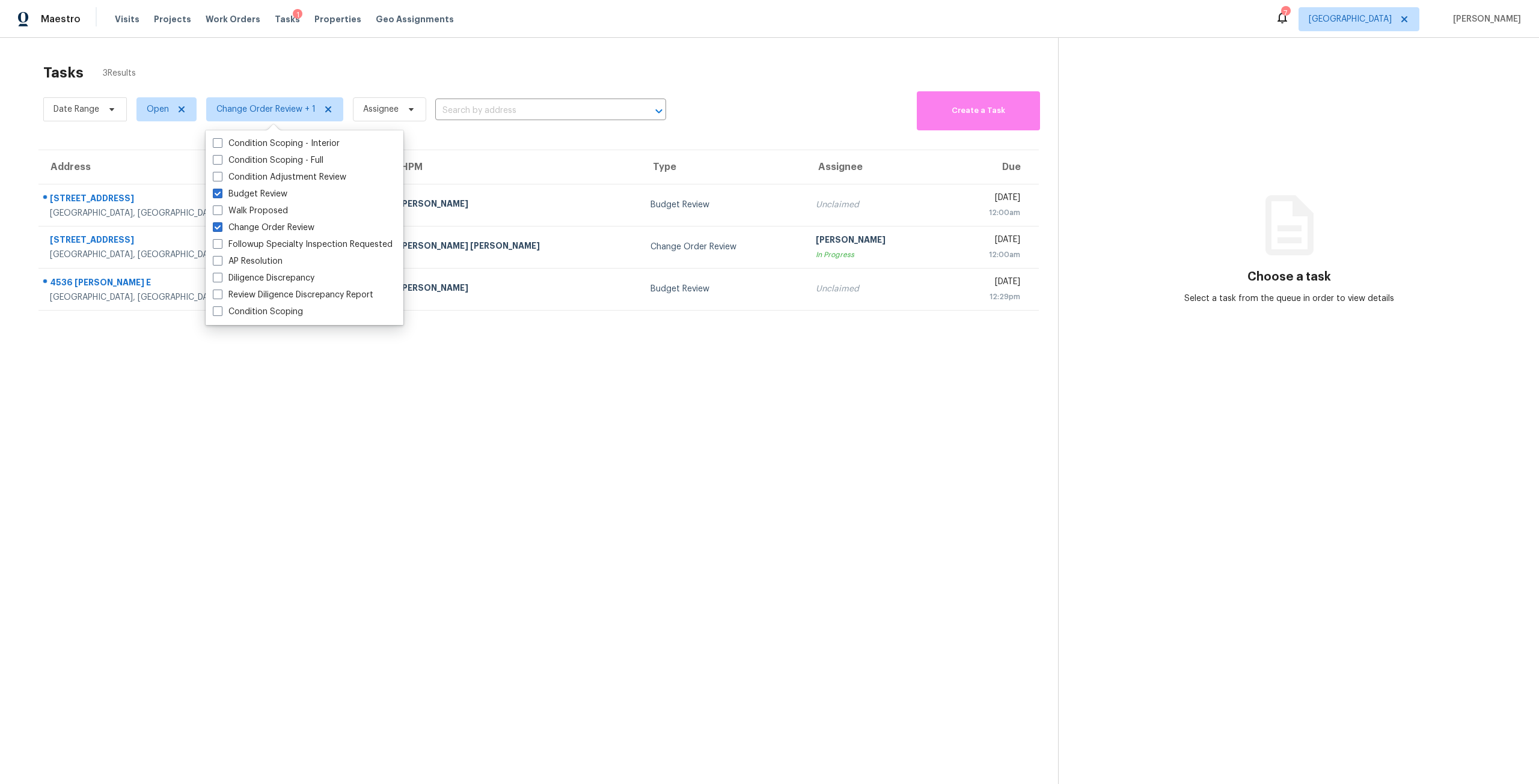
drag, startPoint x: 756, startPoint y: 464, endPoint x: 843, endPoint y: 336, distance: 154.8
click at [756, 465] on section "Tasks 3 Results Date Range Open Change Order Review + 1 Assignee ​ Create a Tas…" at bounding box center [538, 439] width 1038 height 765
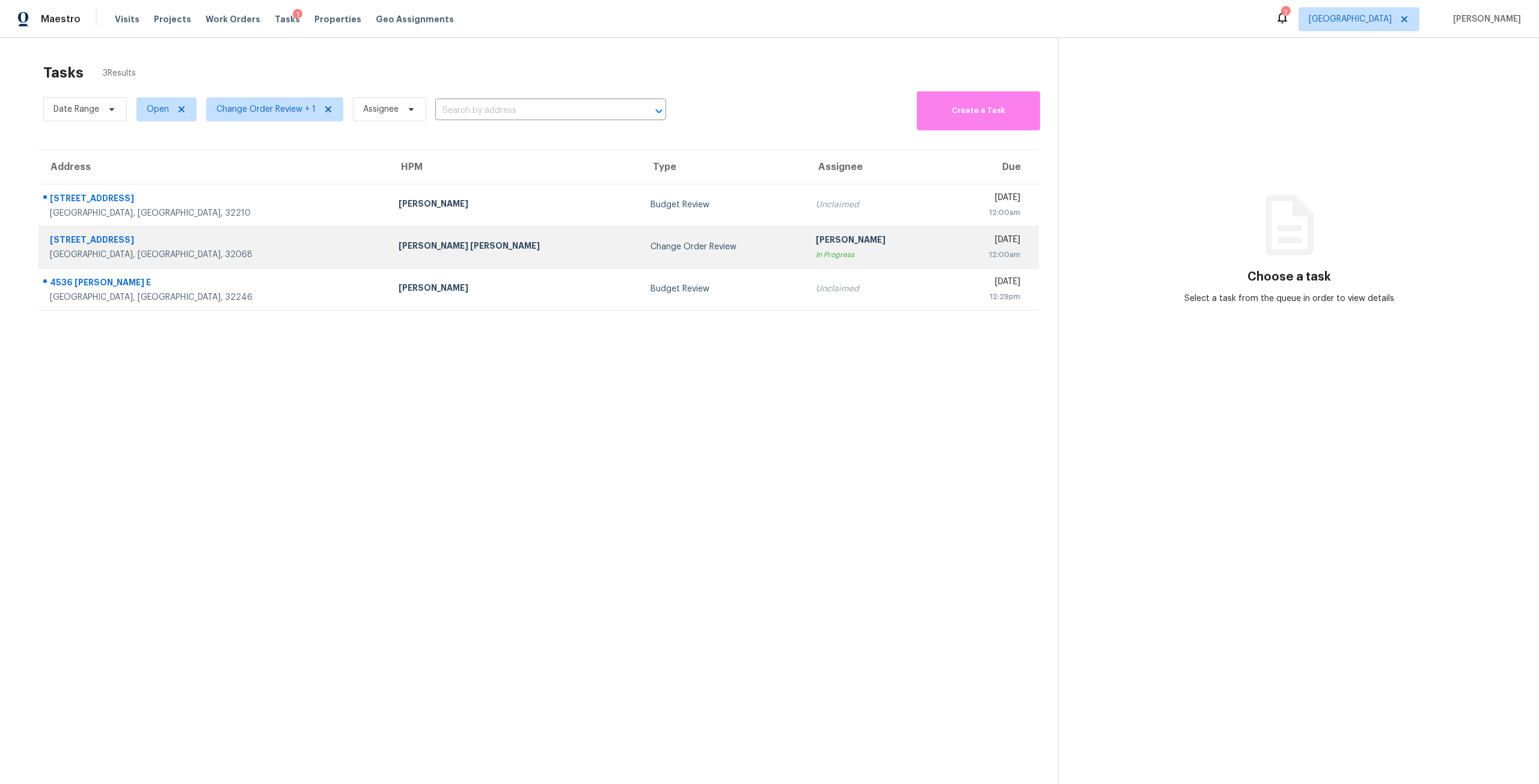
click at [945, 263] on td "[DATE] 12:00am" at bounding box center [991, 247] width 93 height 42
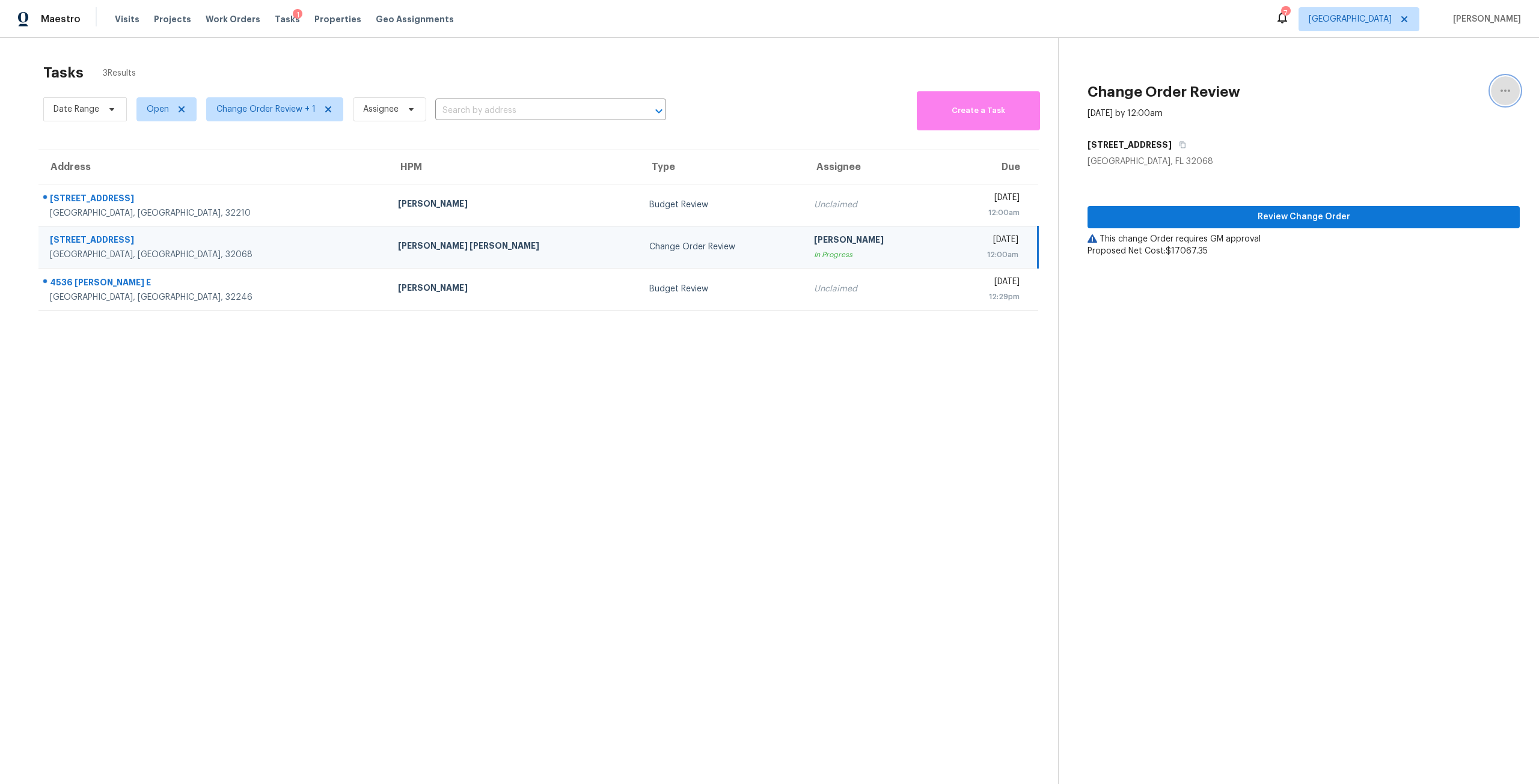
click at [1505, 90] on button "button" at bounding box center [1504, 90] width 29 height 29
click at [1437, 72] on div "Cancel this task" at bounding box center [1427, 75] width 94 height 12
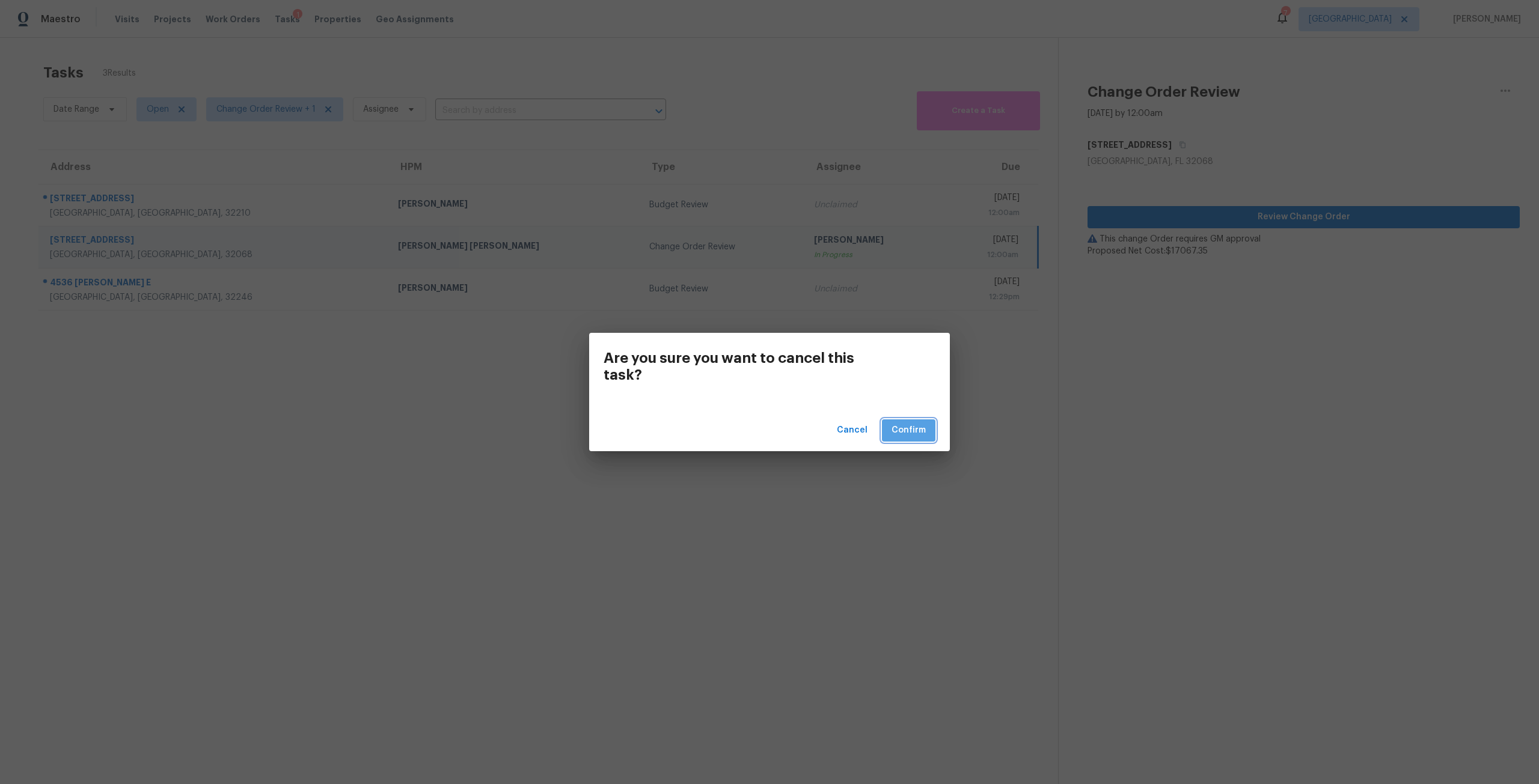
click at [888, 430] on button "Confirm" at bounding box center [908, 430] width 53 height 22
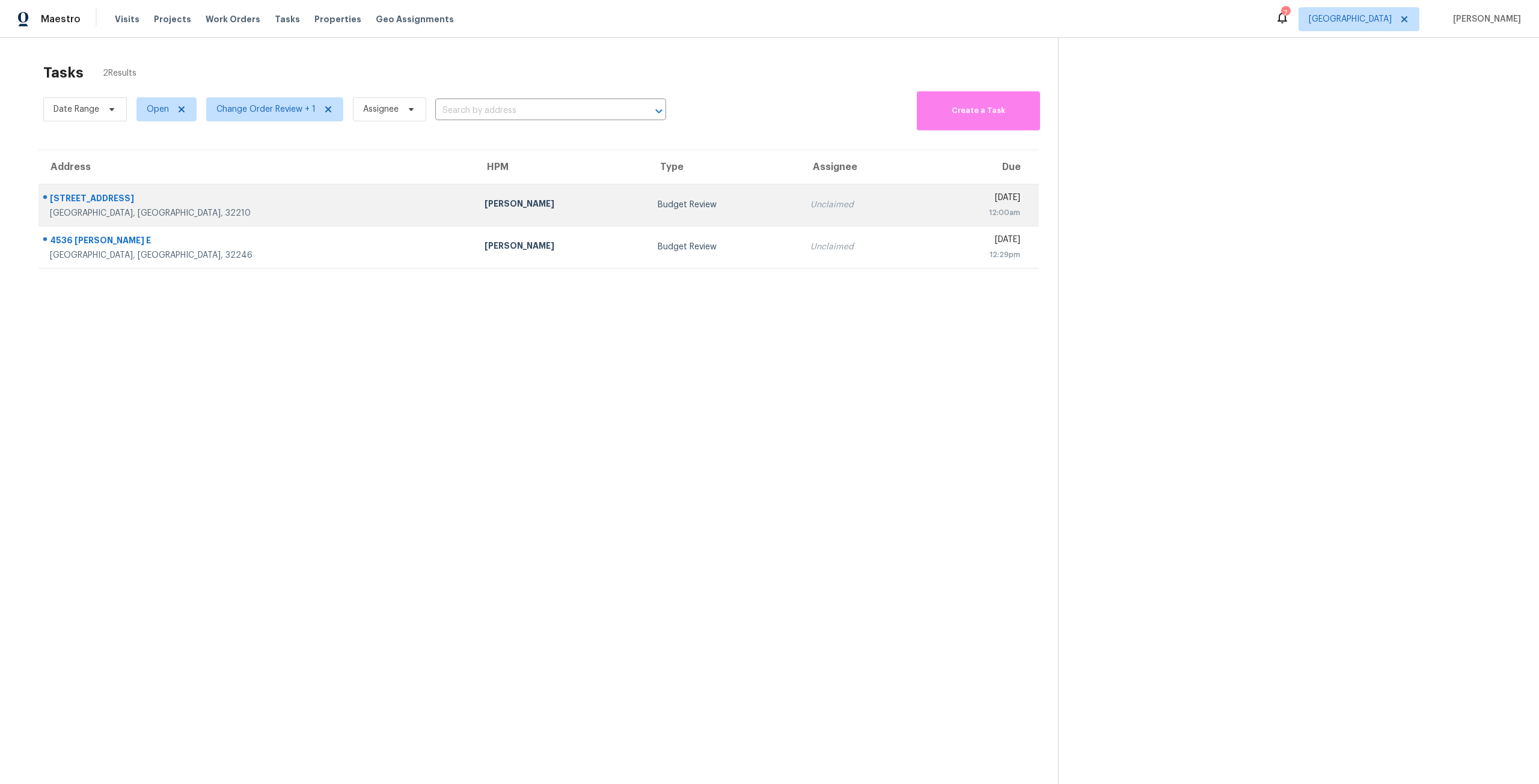
click at [475, 194] on td "[PERSON_NAME]" at bounding box center [562, 205] width 173 height 42
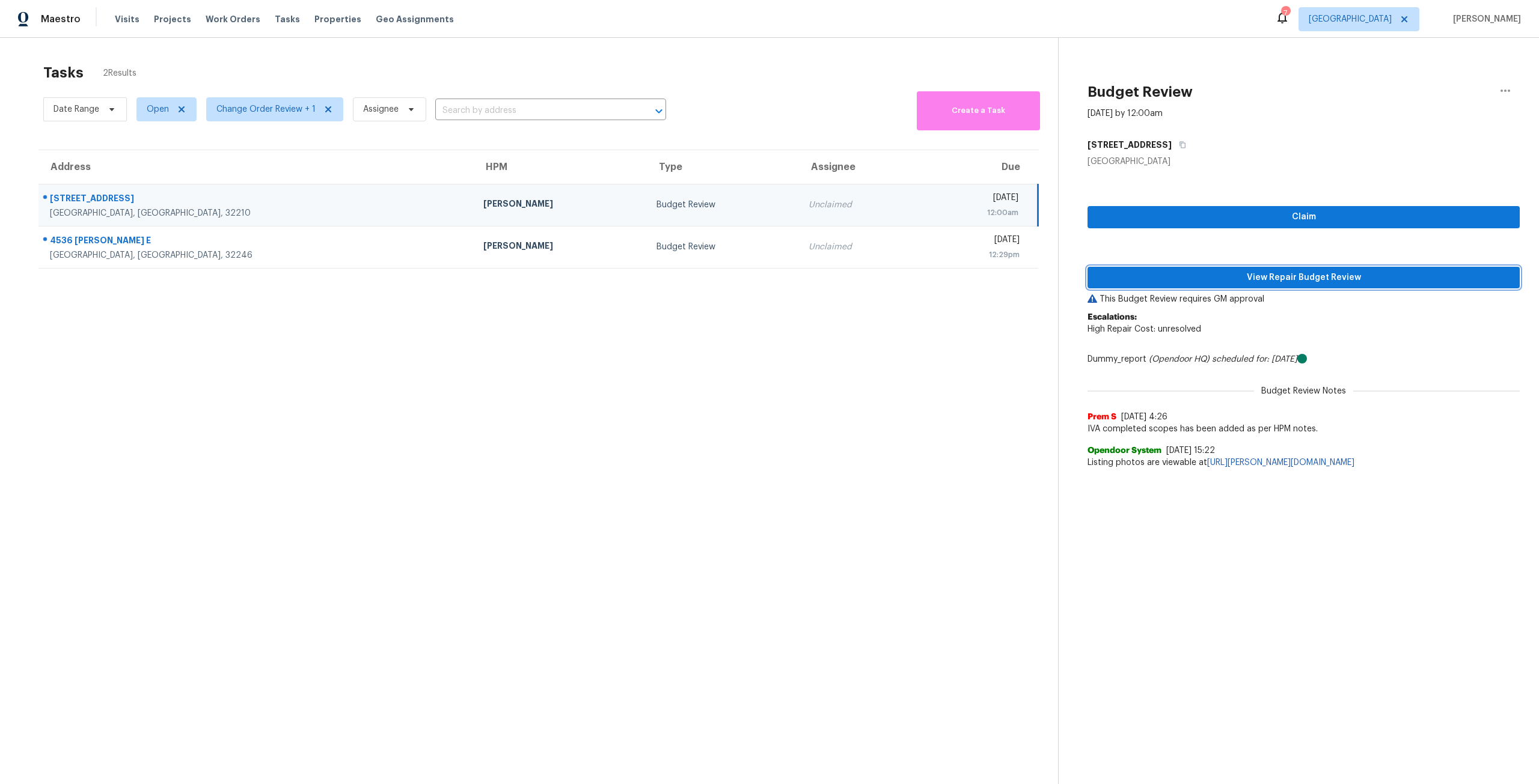
click at [1232, 280] on span "View Repair Budget Review" at bounding box center [1303, 278] width 413 height 15
